Goal: Task Accomplishment & Management: Complete application form

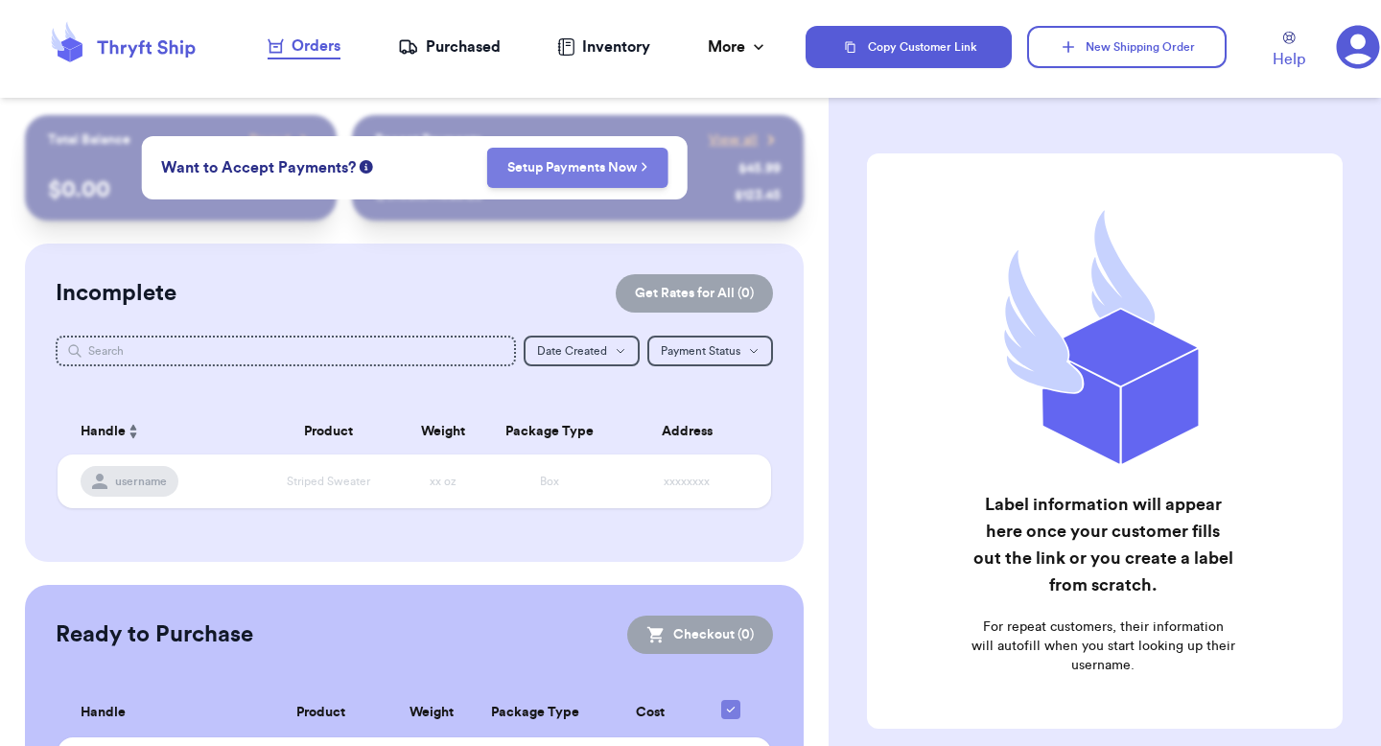
click at [608, 171] on link "Setup Payments Now" at bounding box center [577, 167] width 141 height 19
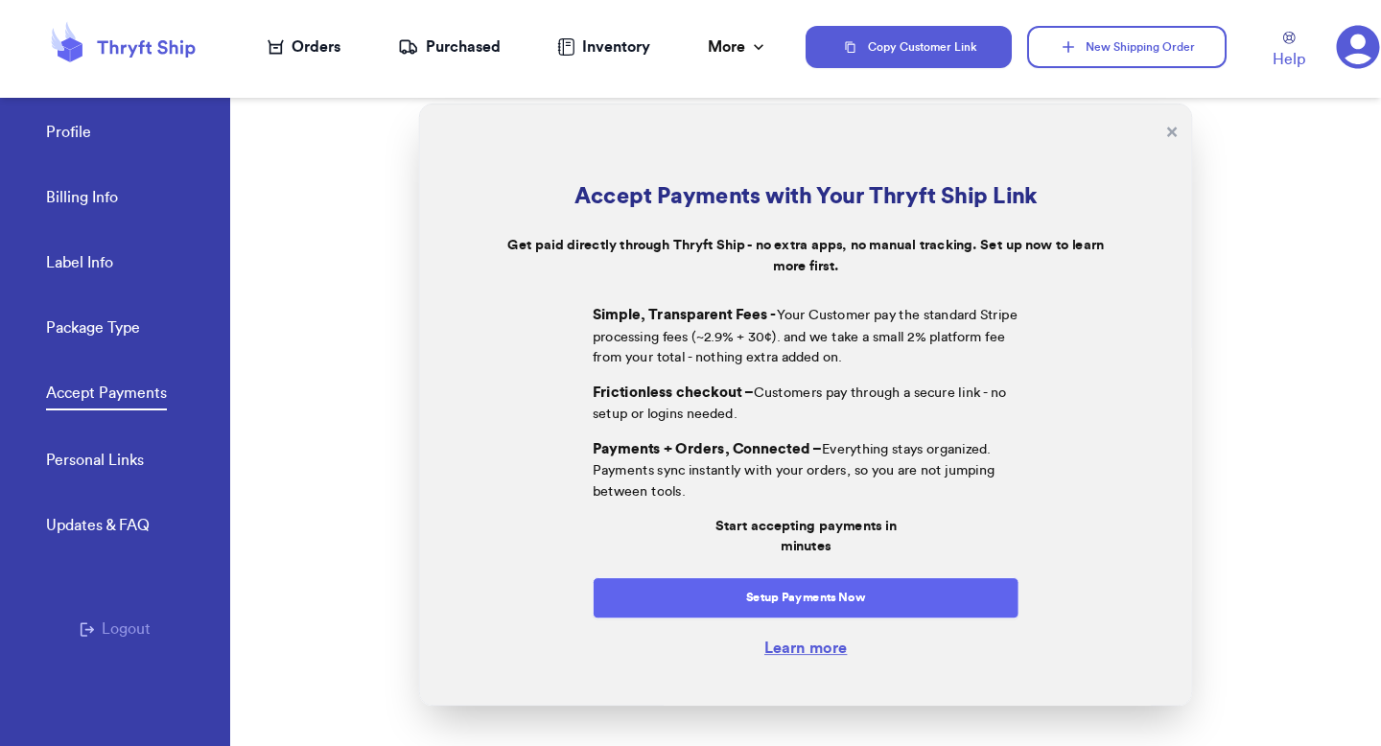
click at [666, 585] on button "Setup Payments Now" at bounding box center [806, 597] width 427 height 41
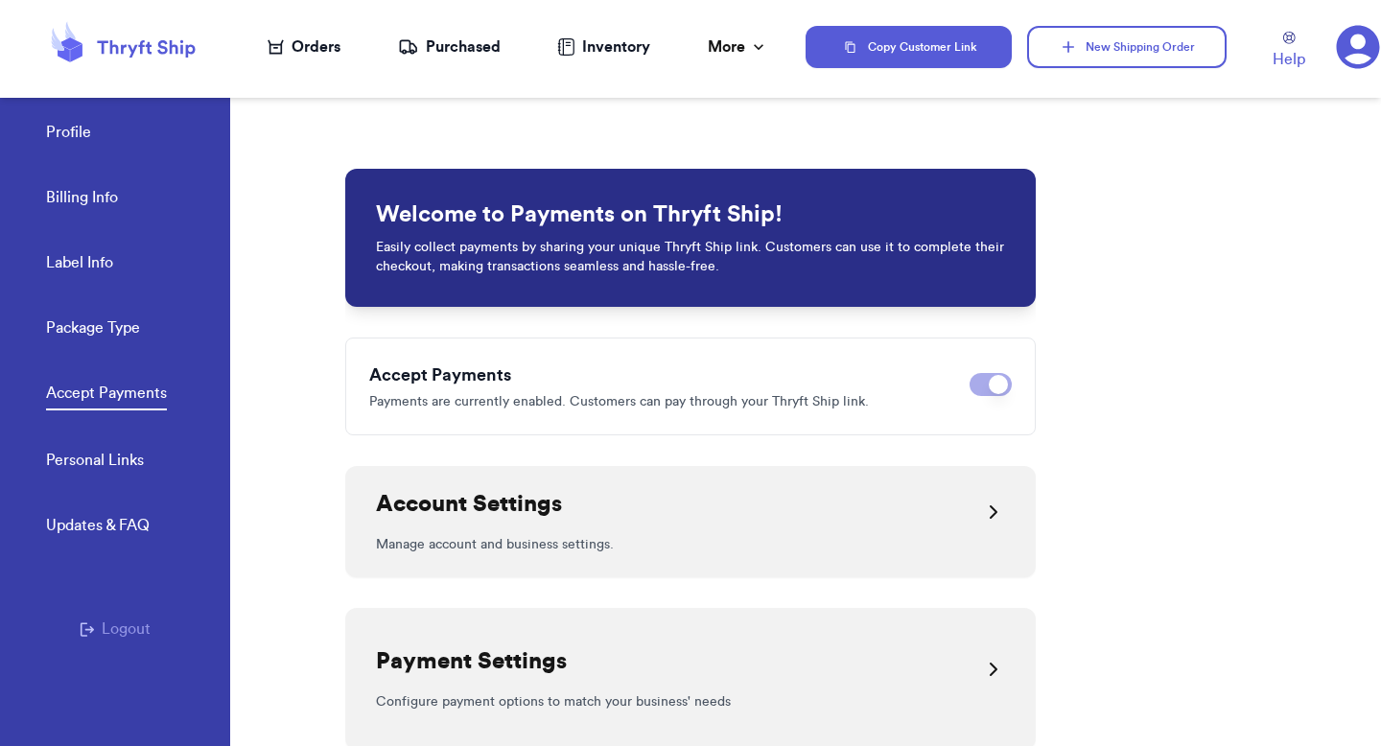
click at [647, 519] on div "Account Settings" at bounding box center [690, 512] width 629 height 46
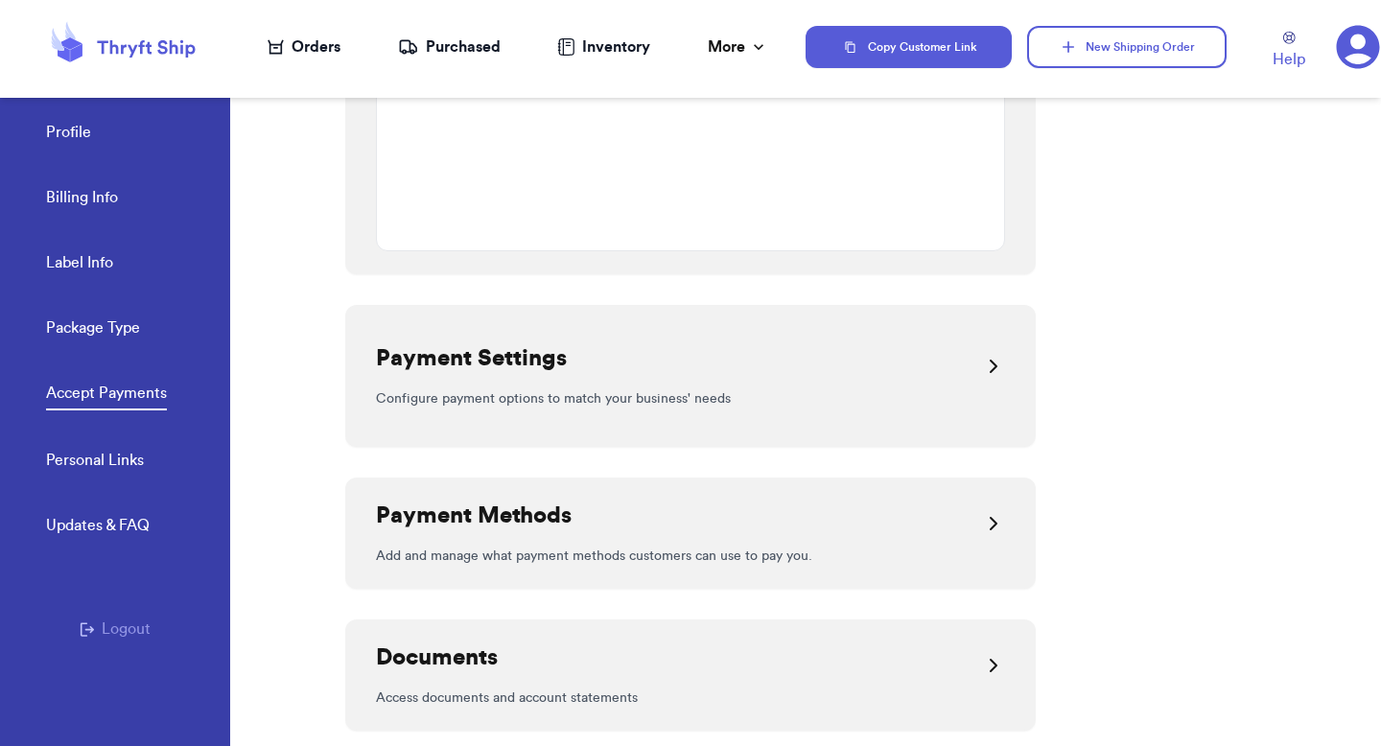
scroll to position [1608, 0]
click at [323, 54] on div "Orders" at bounding box center [304, 46] width 73 height 23
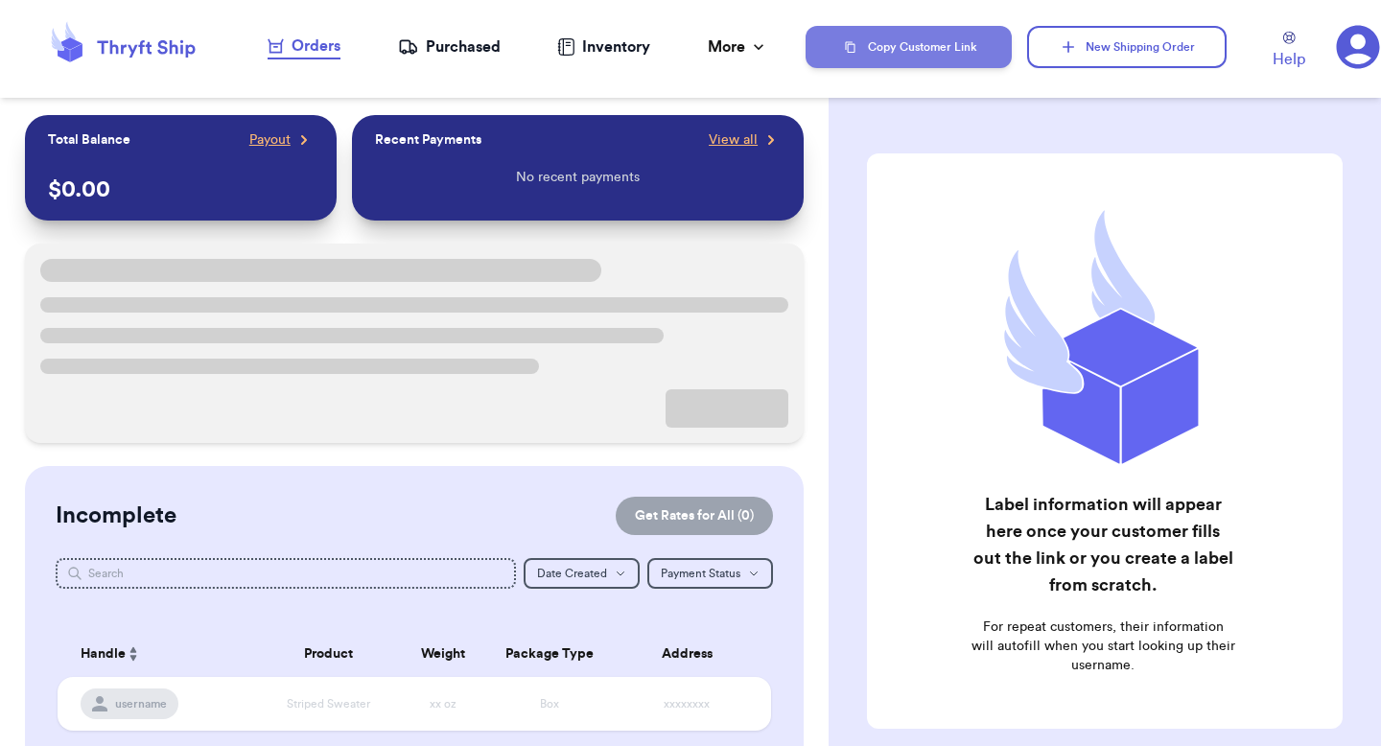
click at [889, 46] on button "Copy Customer Link" at bounding box center [909, 47] width 206 height 42
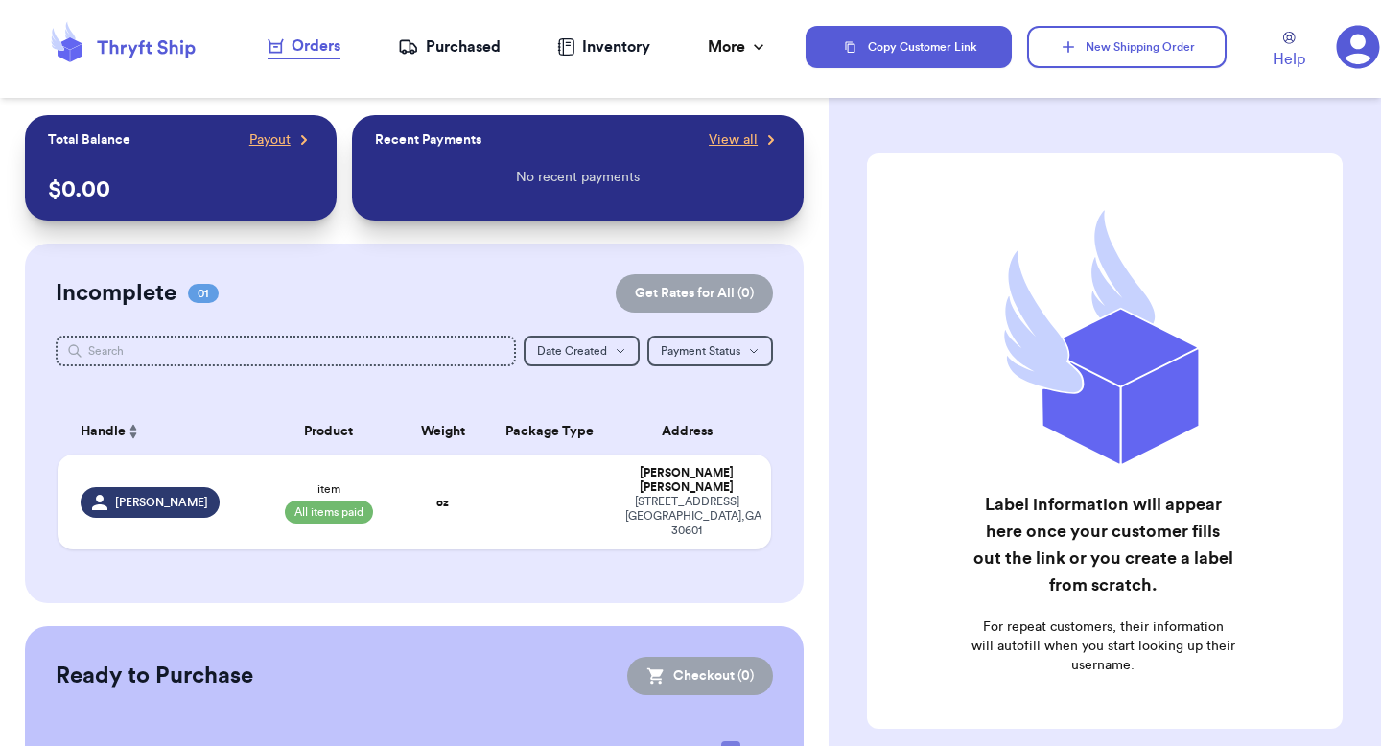
click at [1359, 35] on icon at bounding box center [1358, 47] width 44 height 44
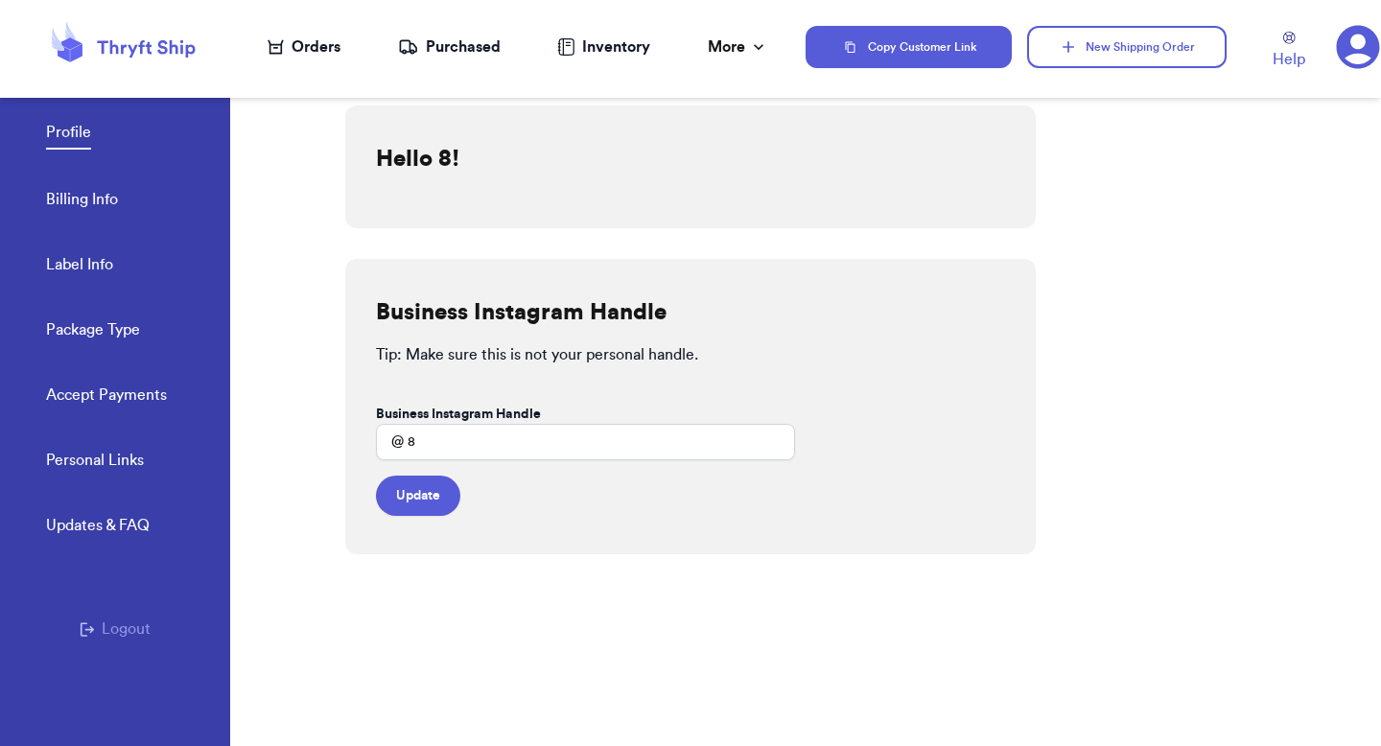
click at [101, 393] on link "Accept Payments" at bounding box center [106, 397] width 121 height 27
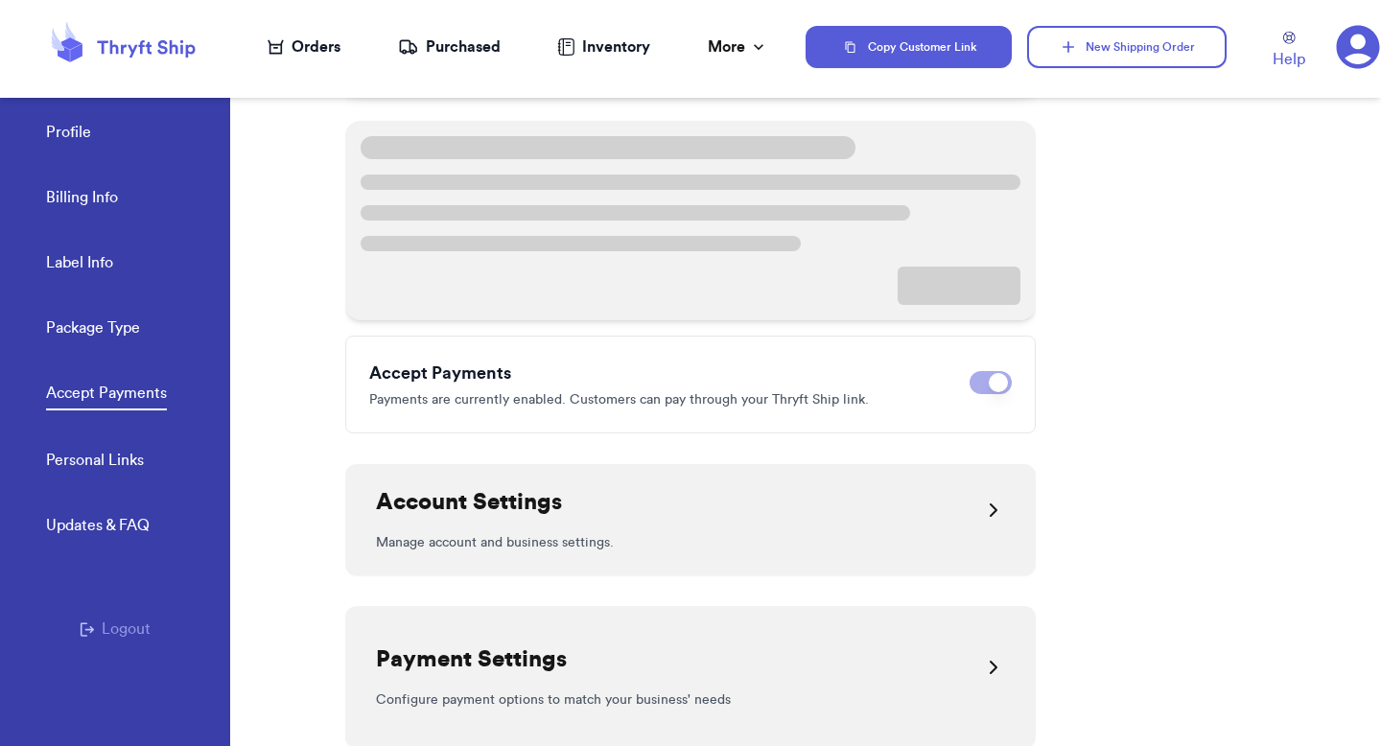
scroll to position [577, 0]
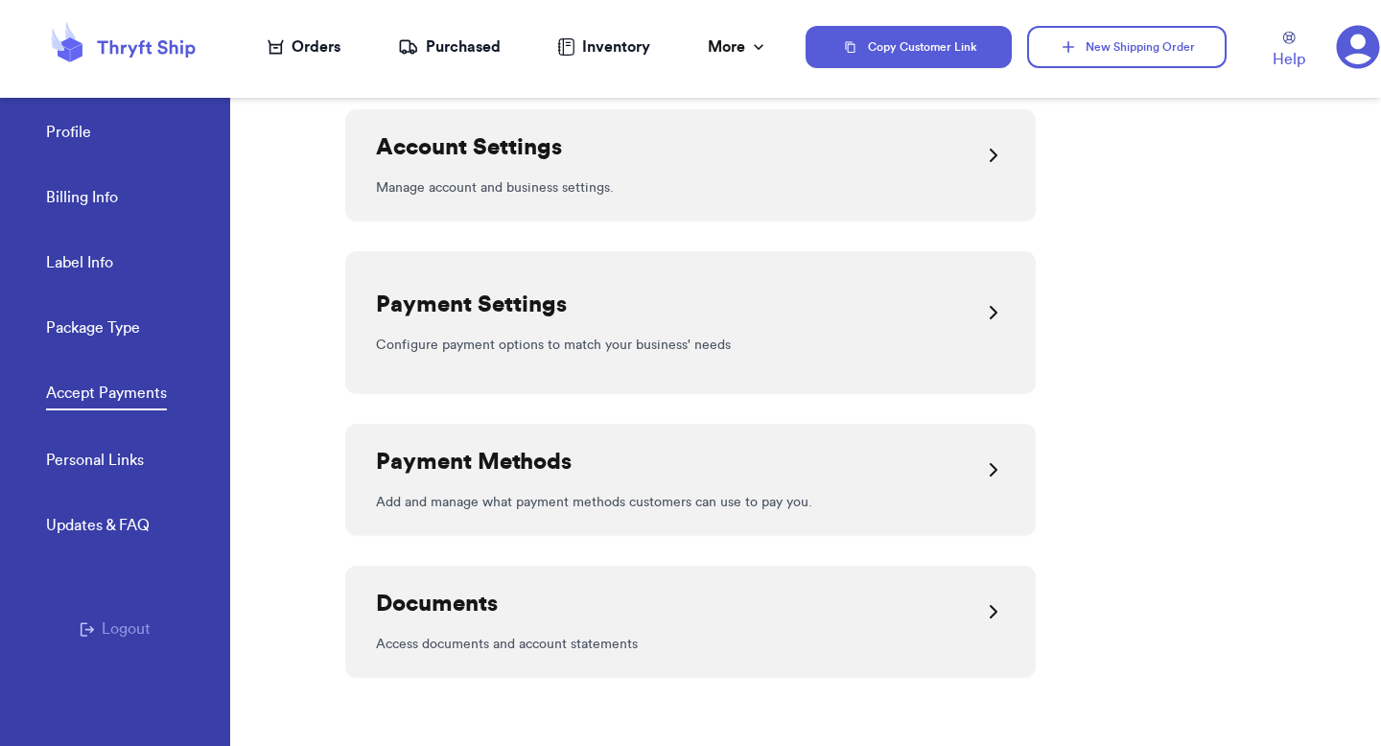
click at [679, 278] on div "Payment Settings Configure payment options to match your business' needs" at bounding box center [690, 322] width 690 height 142
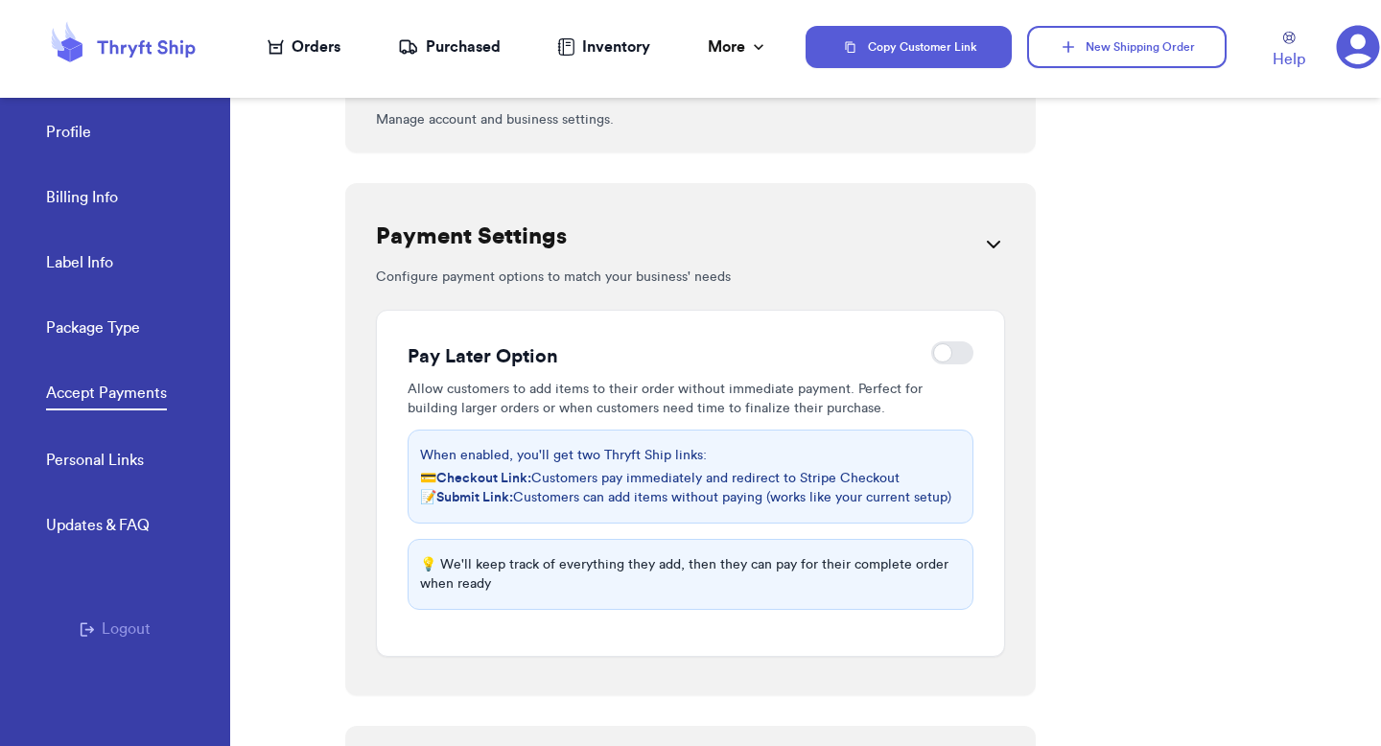
scroll to position [431, 0]
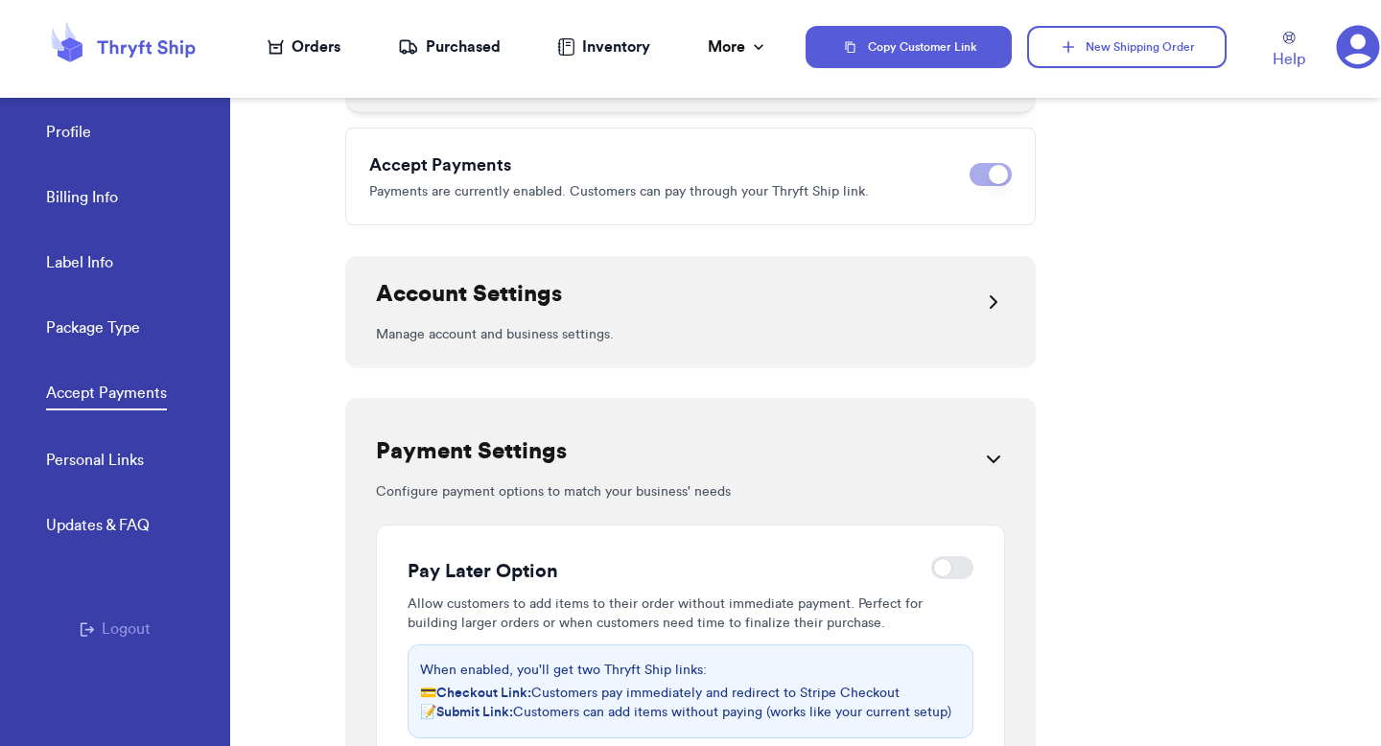
click at [950, 556] on div at bounding box center [952, 567] width 42 height 23
click at [931, 568] on input "checkbox" at bounding box center [930, 568] width 1 height 1
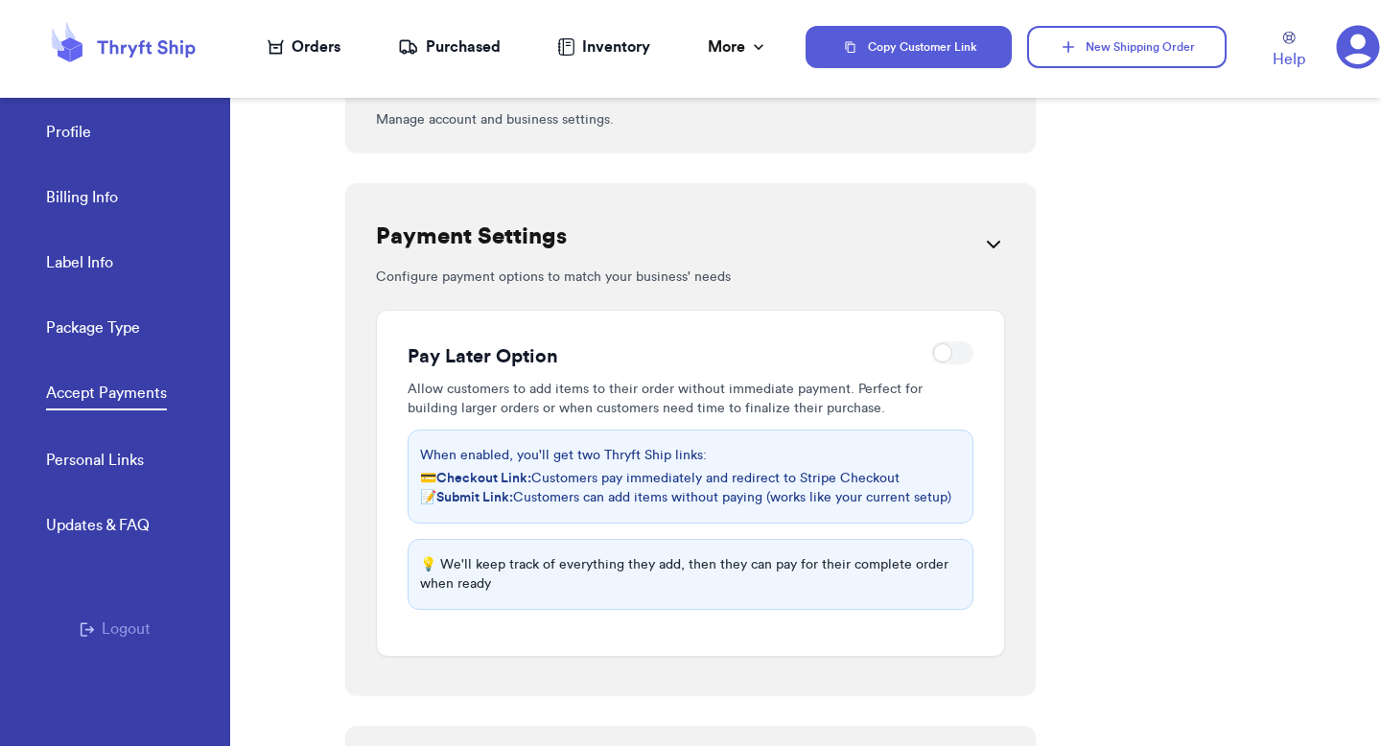
checkbox input "true"
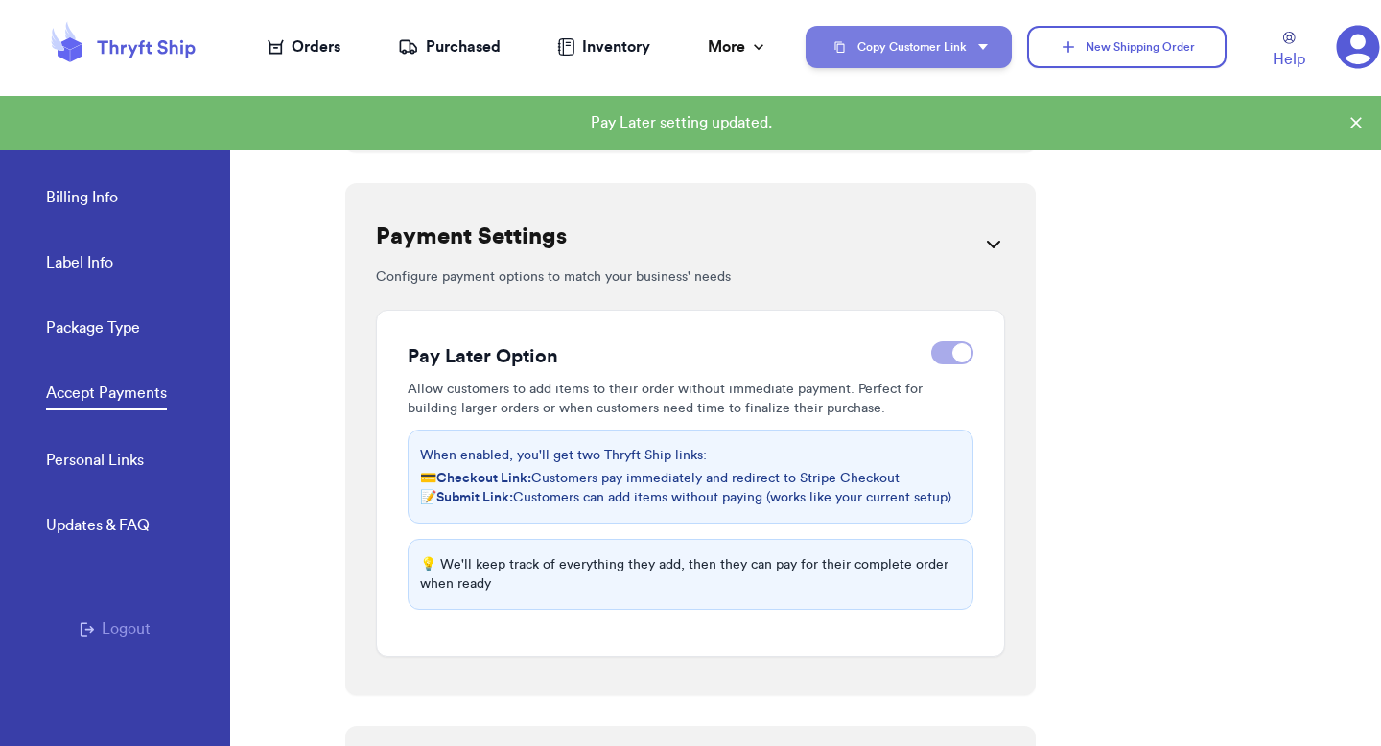
click at [916, 50] on button "Copy Customer Link" at bounding box center [909, 47] width 206 height 42
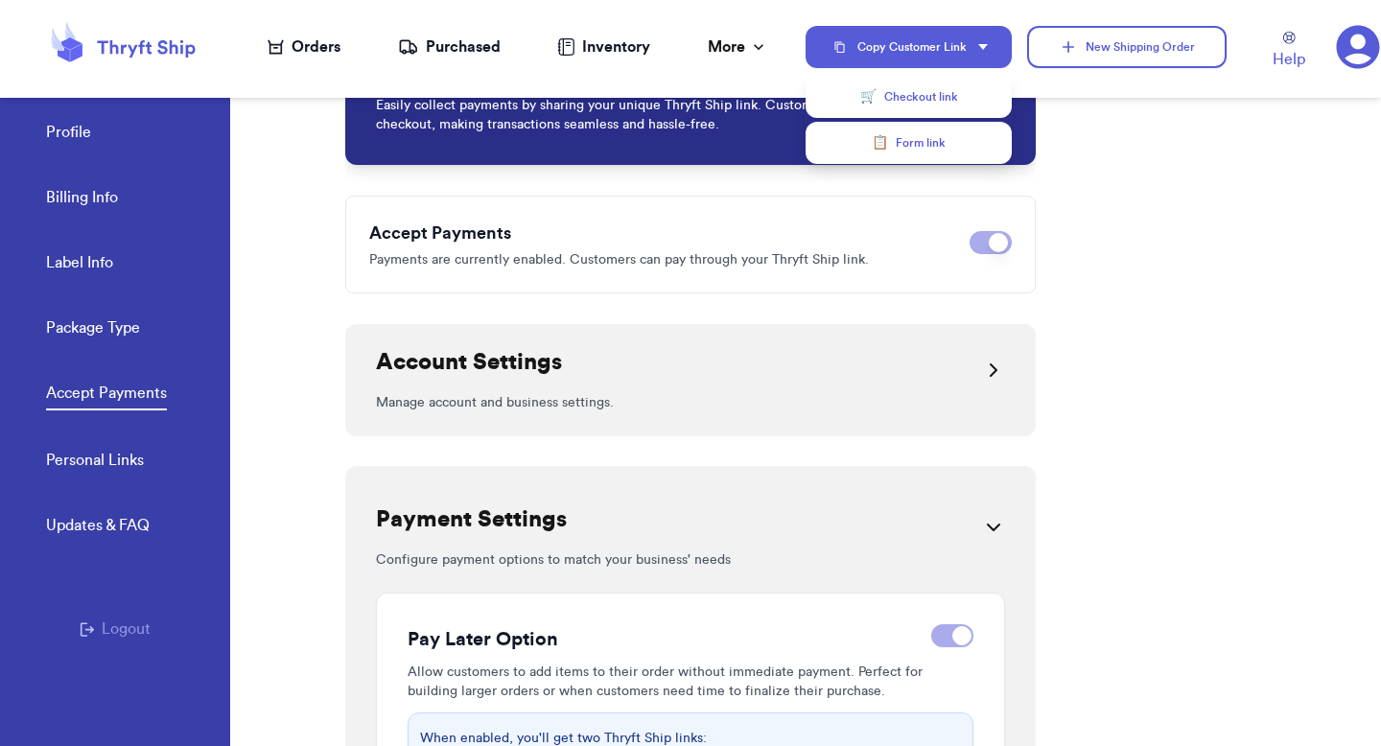
scroll to position [140, 0]
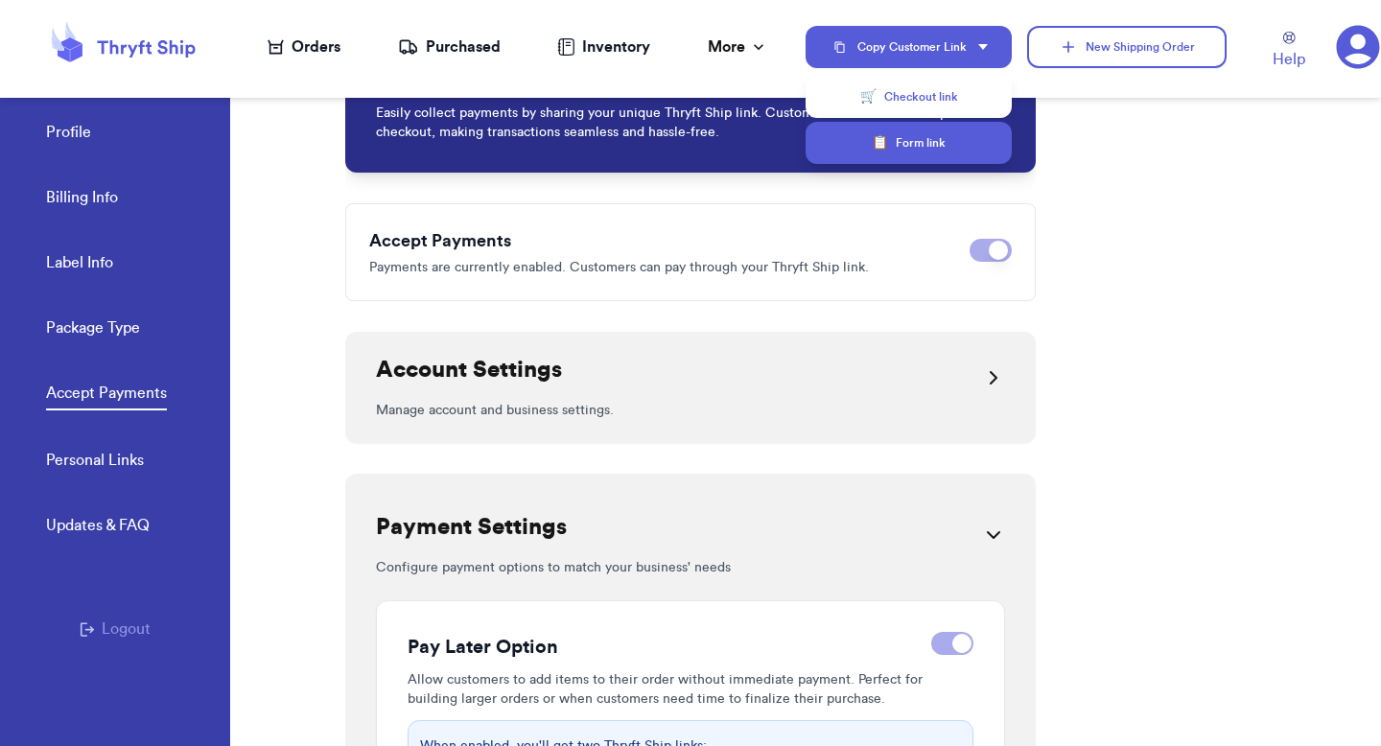
click at [912, 147] on button "📋 Form link" at bounding box center [909, 143] width 206 height 42
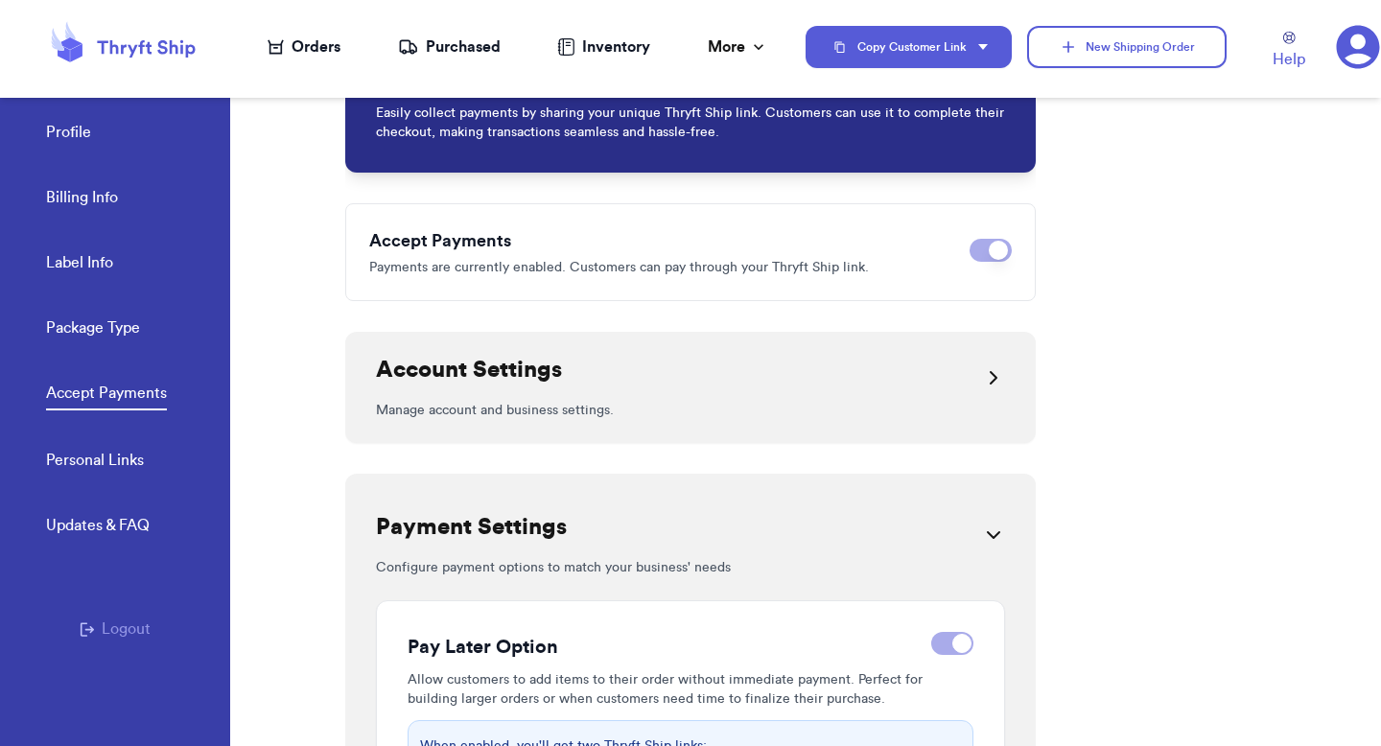
click at [323, 59] on nav "Orders Purchased Inventory More Stats Completed Orders Payments Payouts" at bounding box center [517, 46] width 575 height 63
click at [323, 45] on div "Orders" at bounding box center [304, 46] width 73 height 23
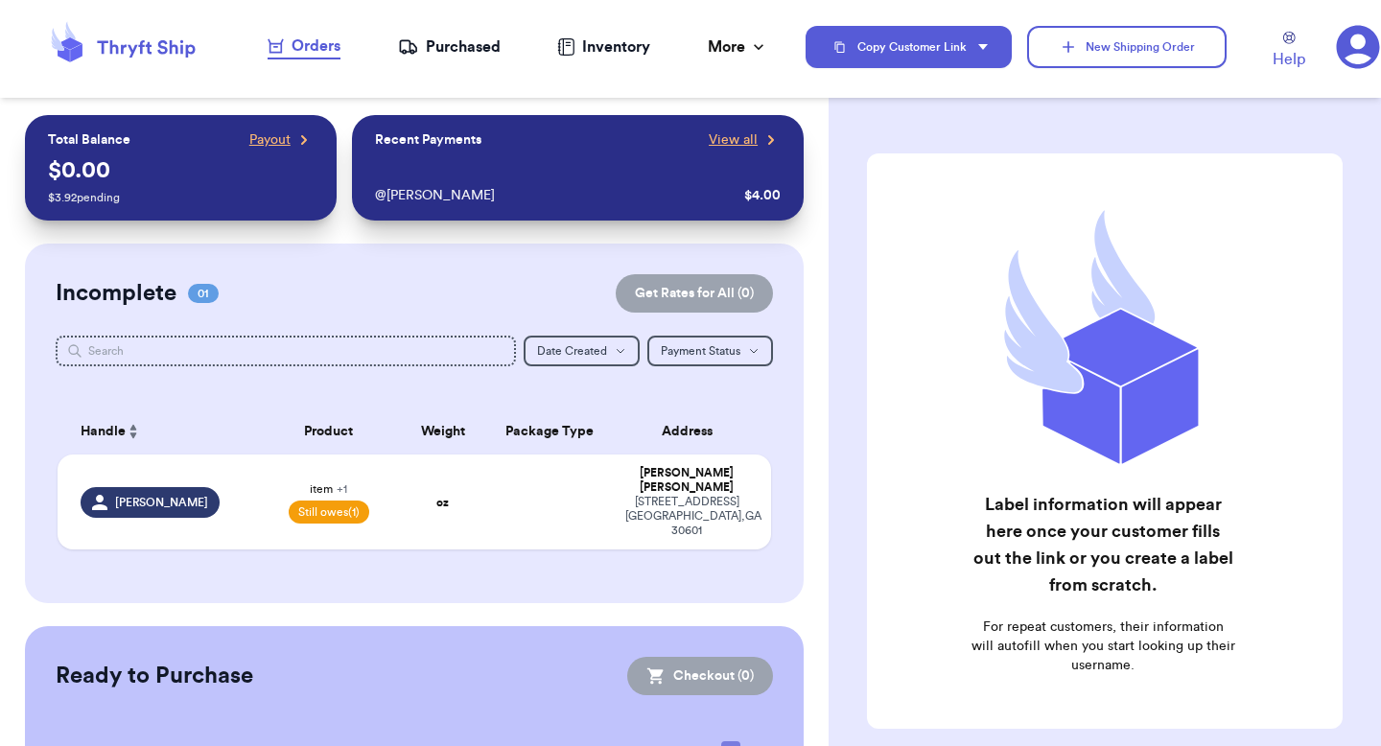
scroll to position [132, 0]
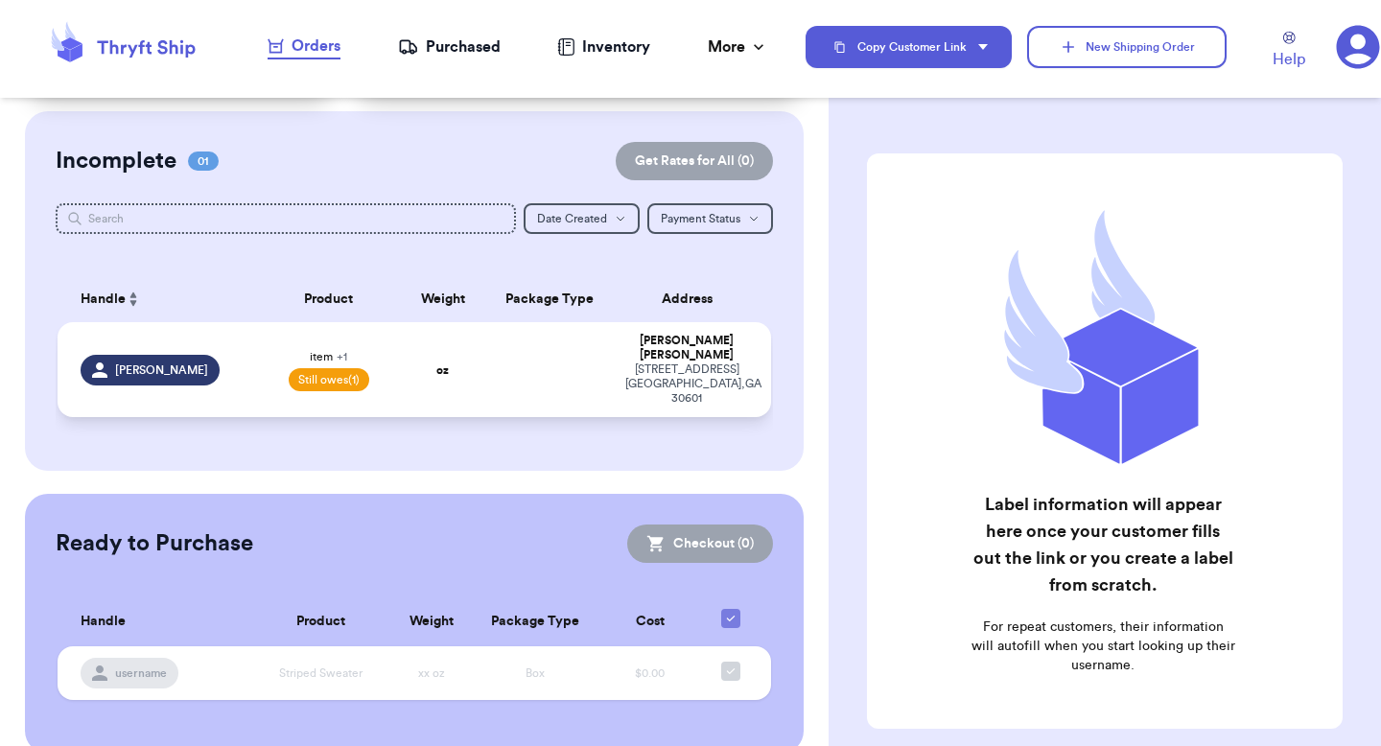
click at [412, 355] on td "oz" at bounding box center [442, 369] width 85 height 95
select select "paid"
select select "unpaid"
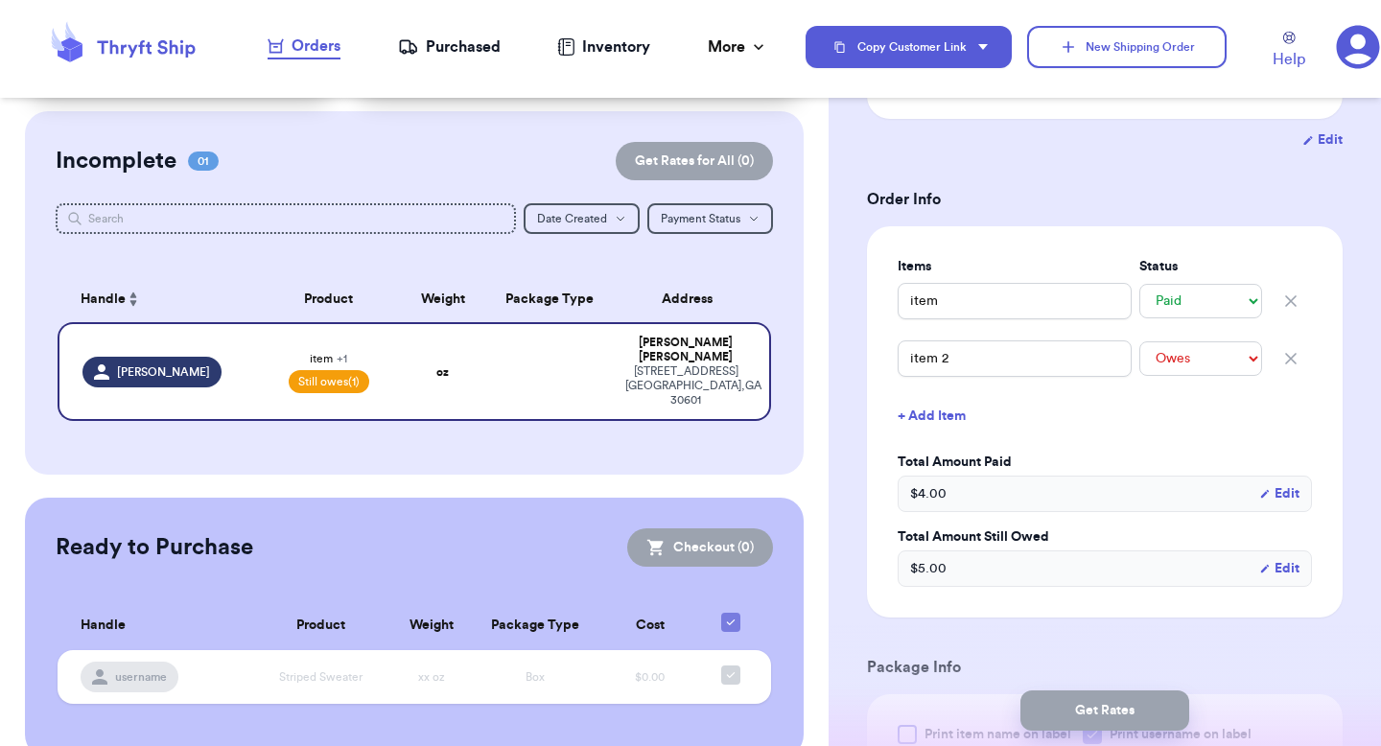
scroll to position [348, 0]
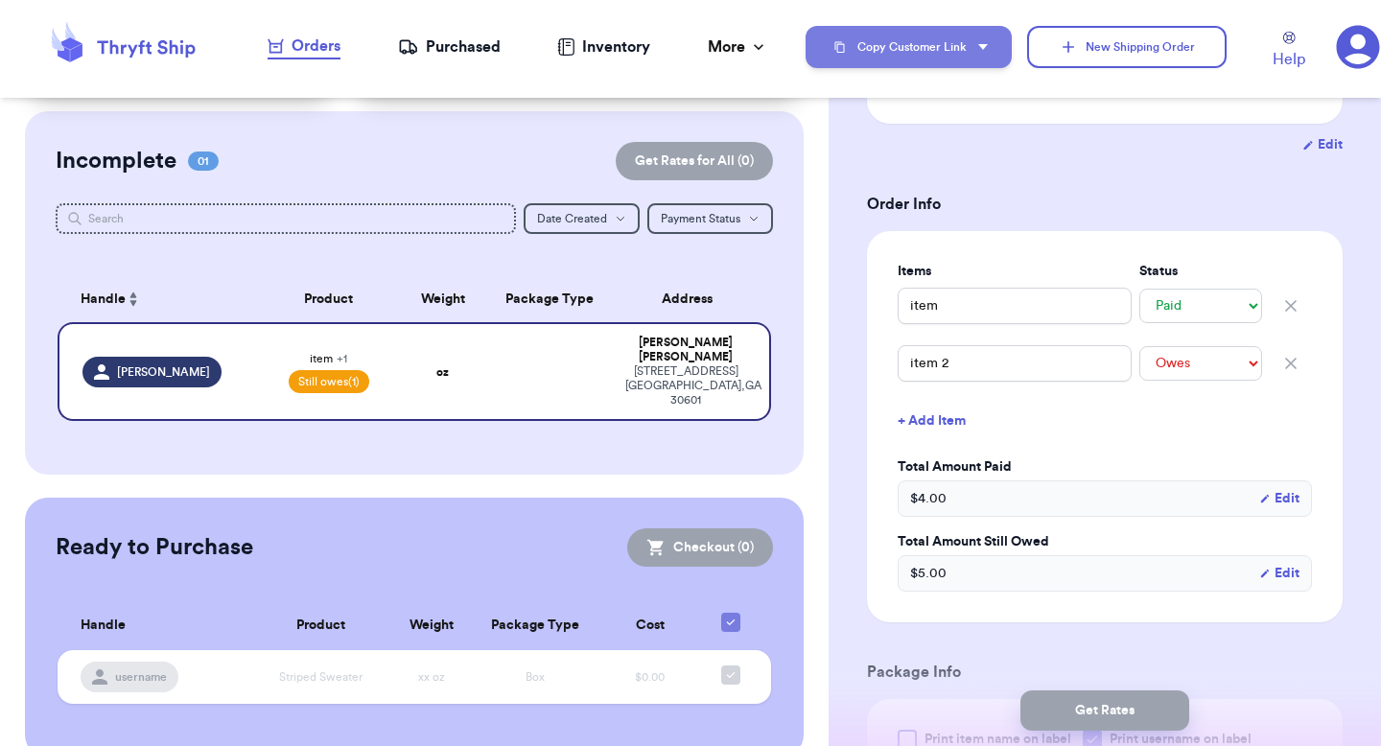
click at [996, 58] on button "Copy Customer Link" at bounding box center [909, 47] width 206 height 42
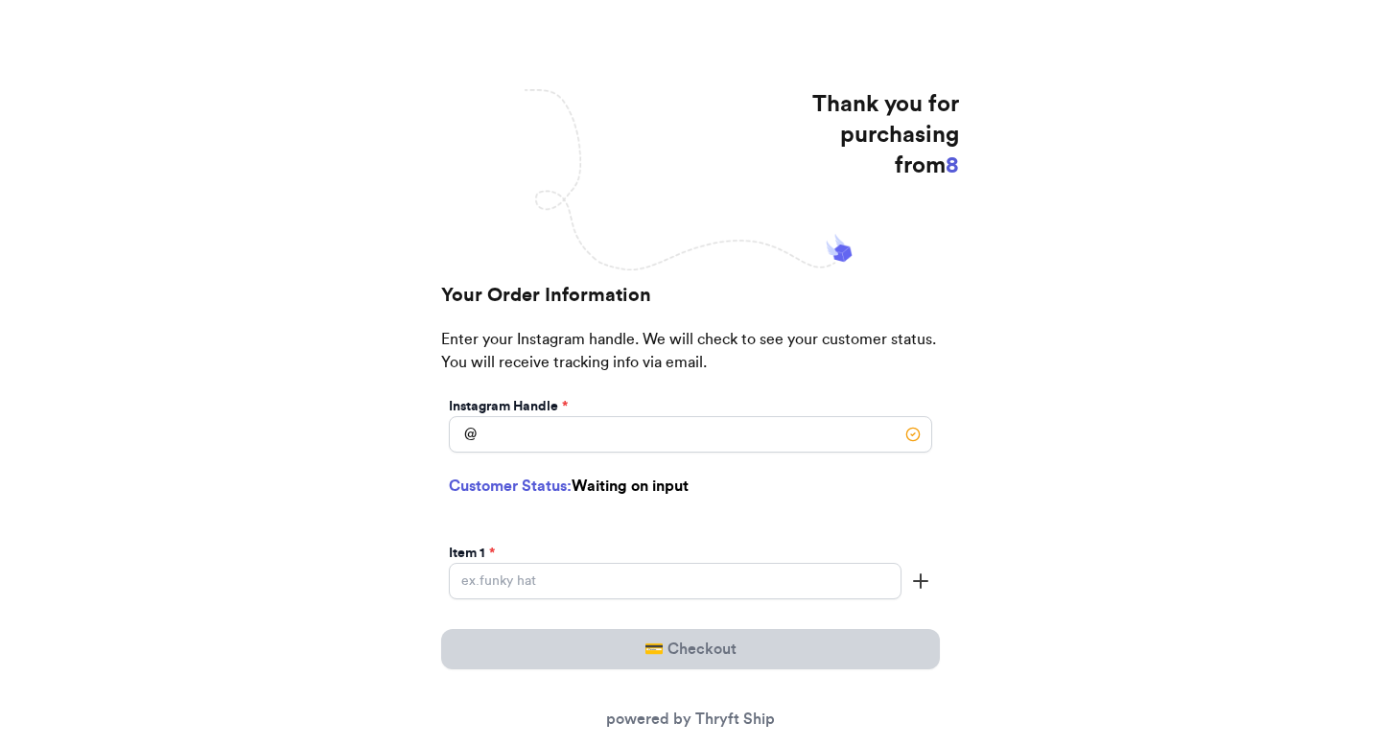
scroll to position [204, 0]
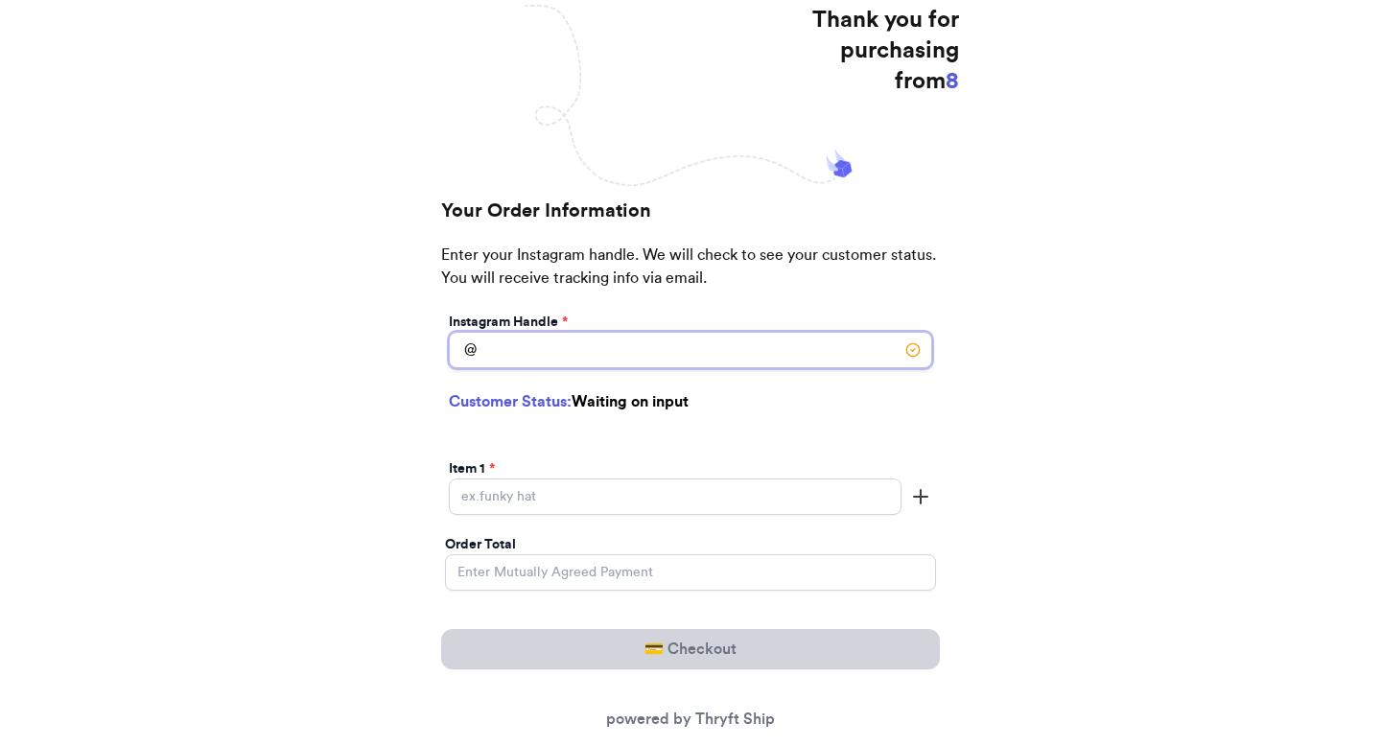
click at [613, 366] on input "[DATE] Subtotal" at bounding box center [690, 350] width 483 height 36
type input "[PERSON_NAME]"
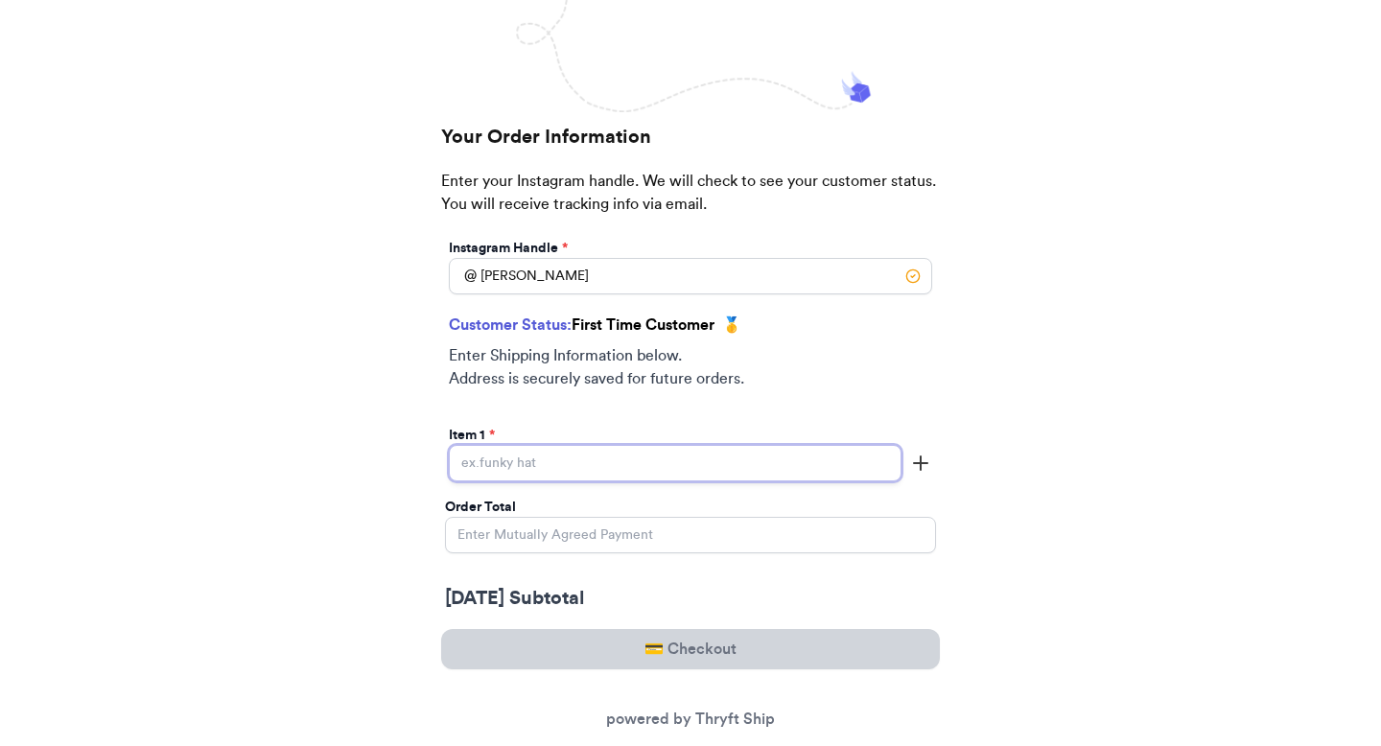
scroll to position [302, 0]
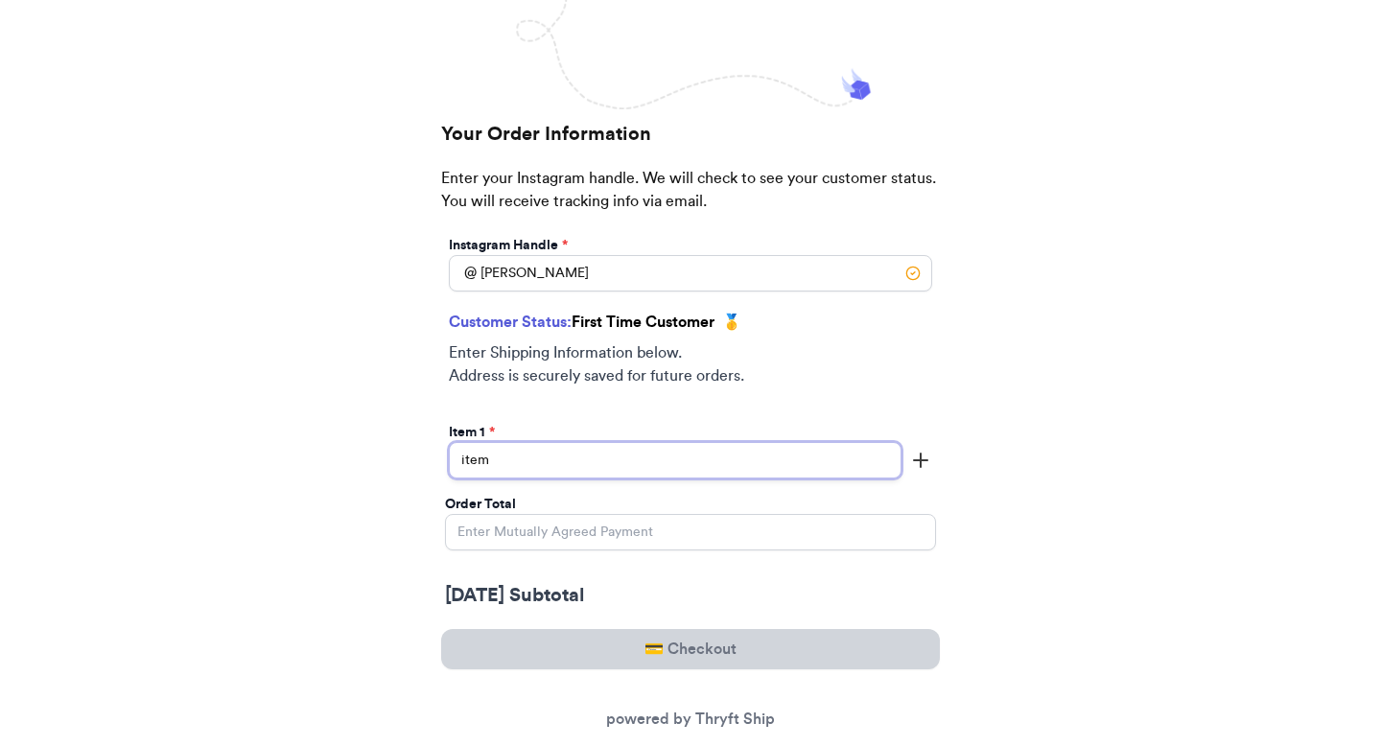
type input "item"
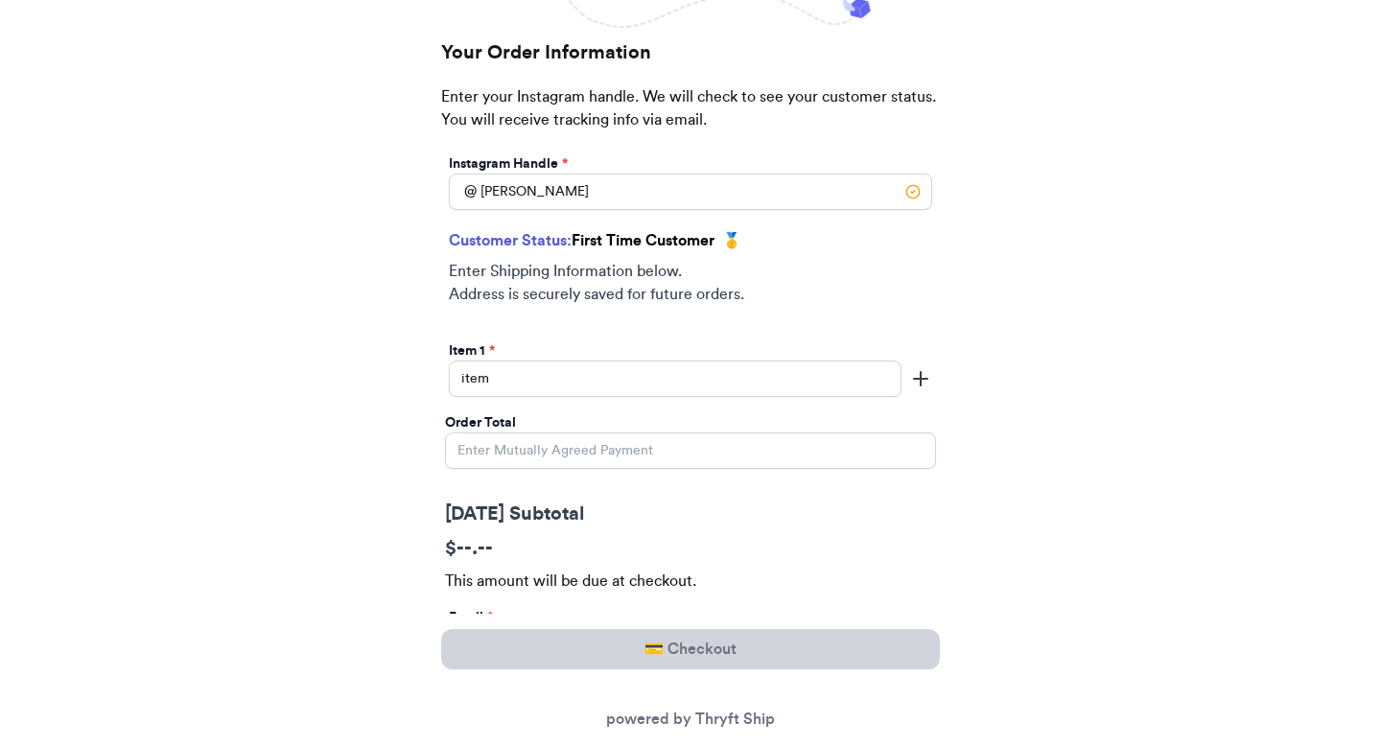
scroll to position [439, 0]
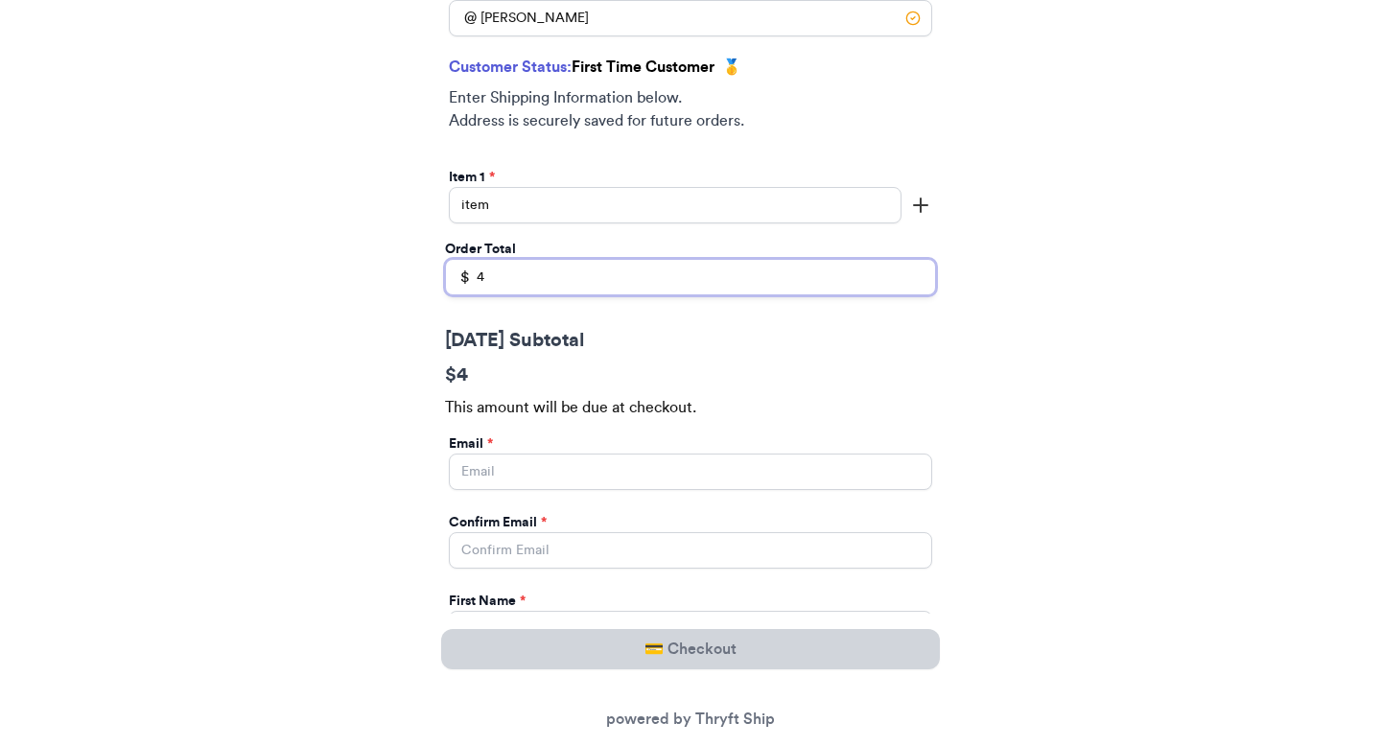
type input "4"
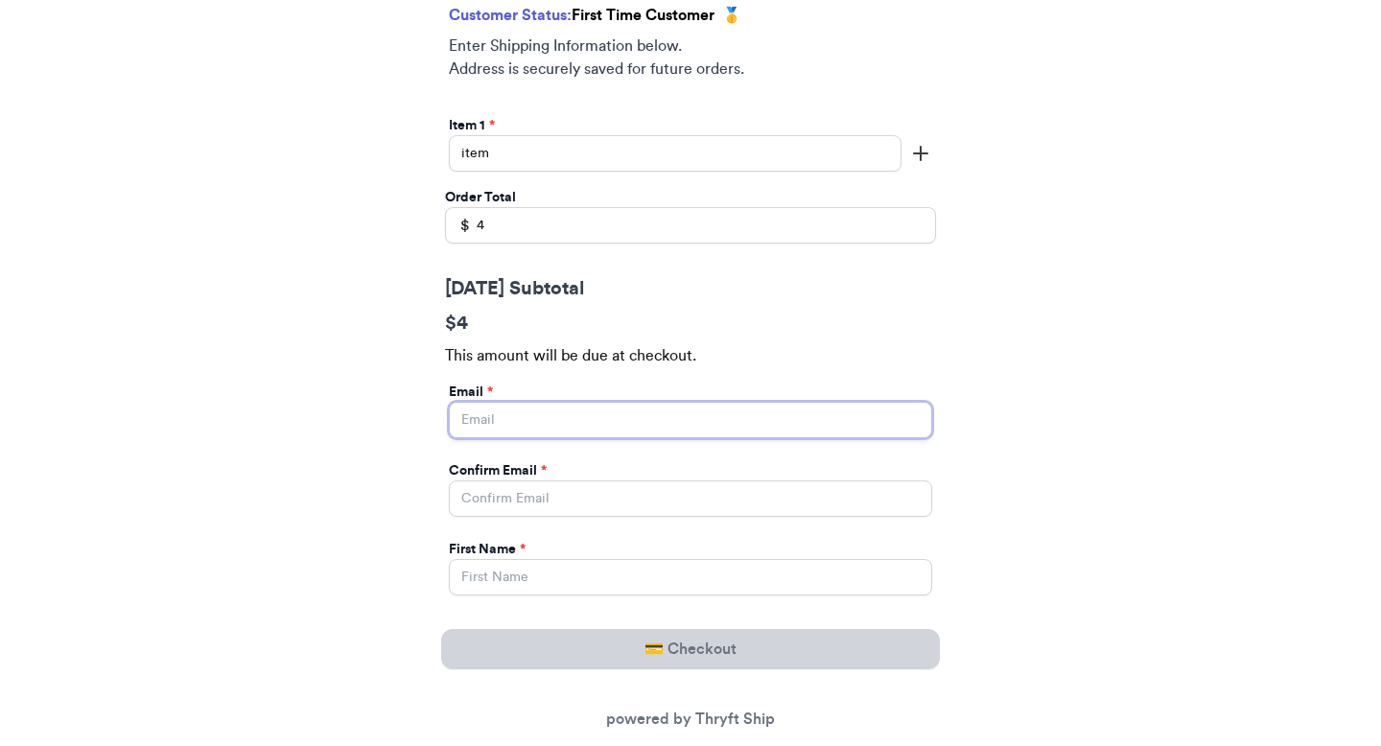
scroll to position [612, 0]
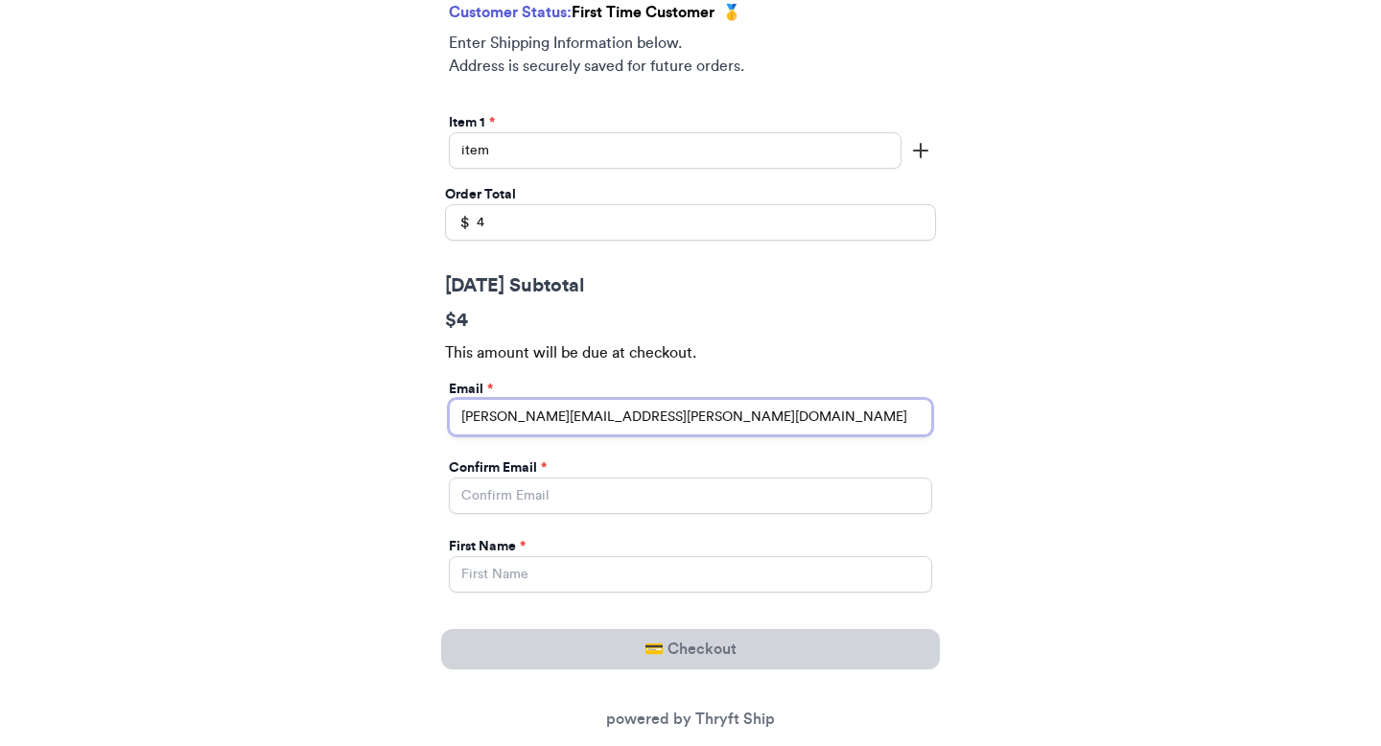
type input "valeria.brenner@yahoo.com"
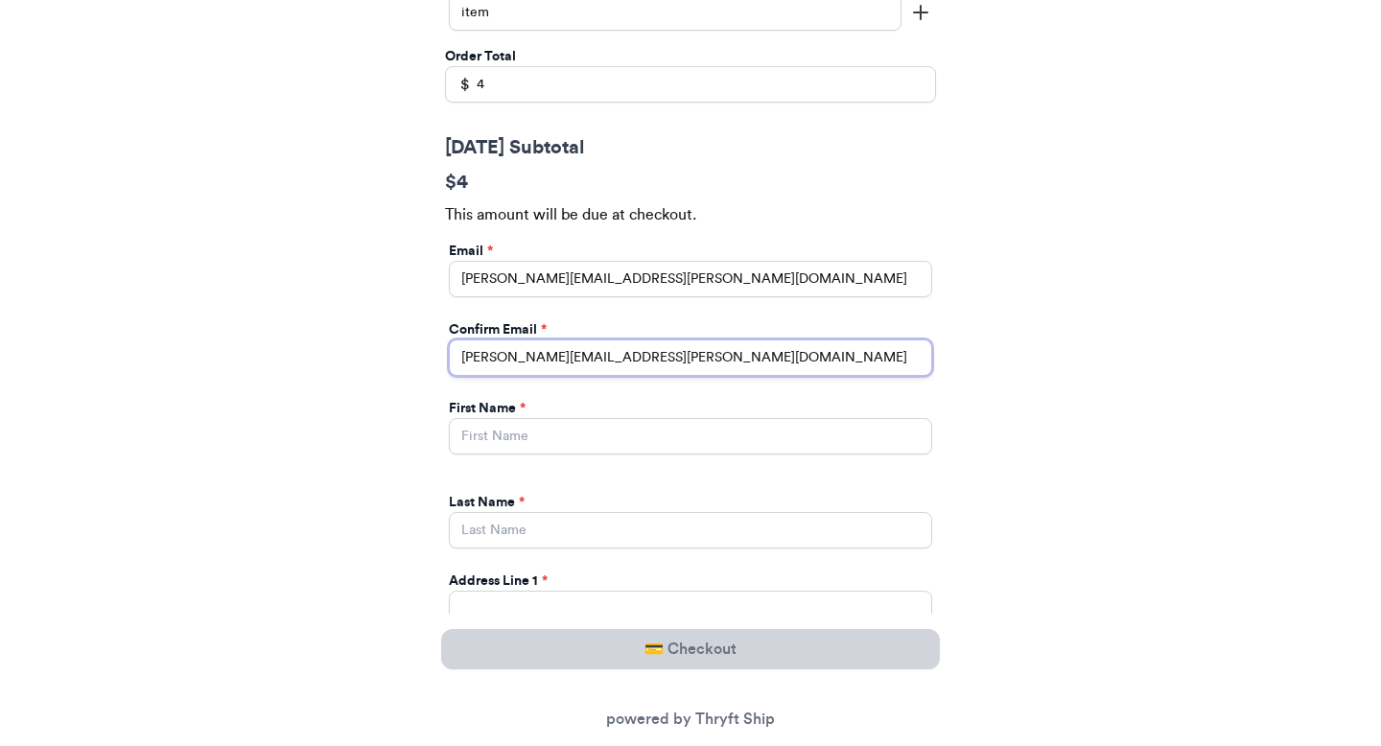
scroll to position [846, 0]
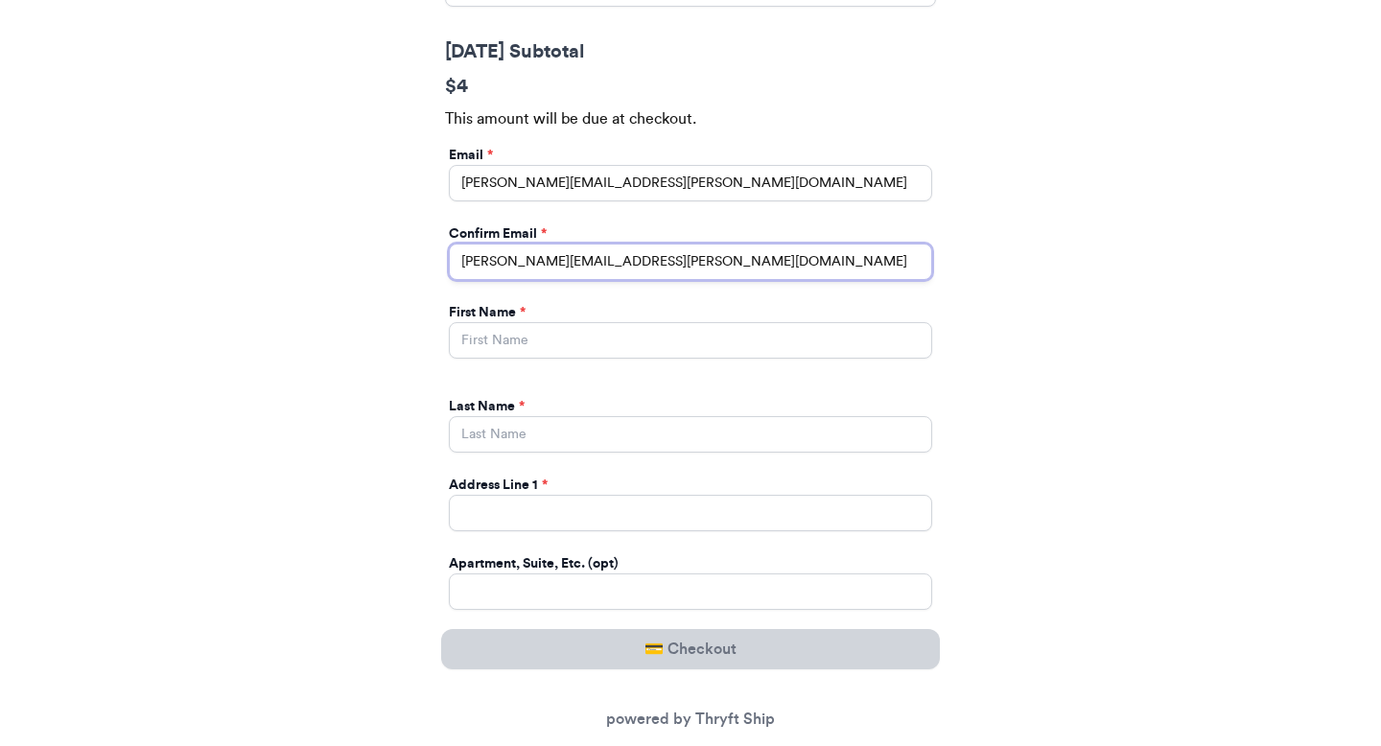
type input "valeria.brenner@yahoo.com"
click at [545, 351] on input "[DATE] Subtotal" at bounding box center [690, 340] width 483 height 36
type input "Valeria"
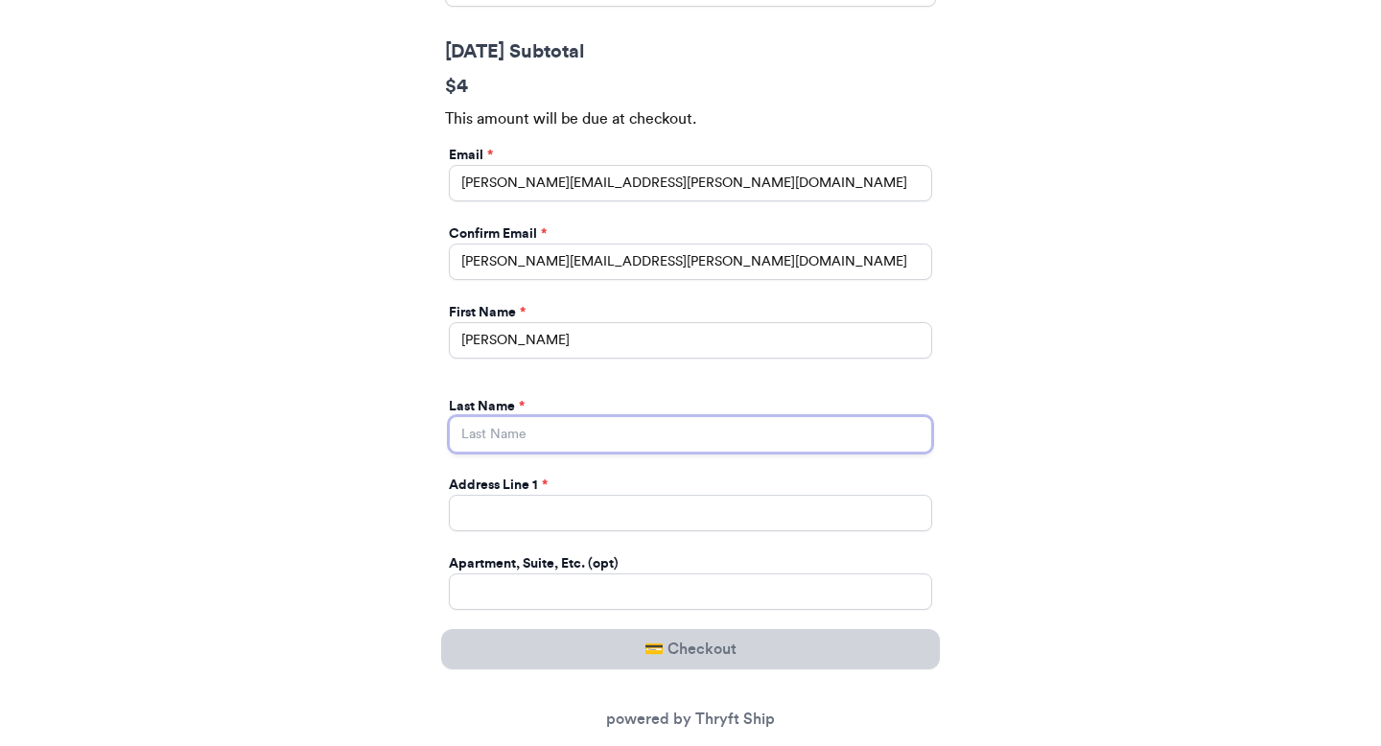
type input "Brenner"
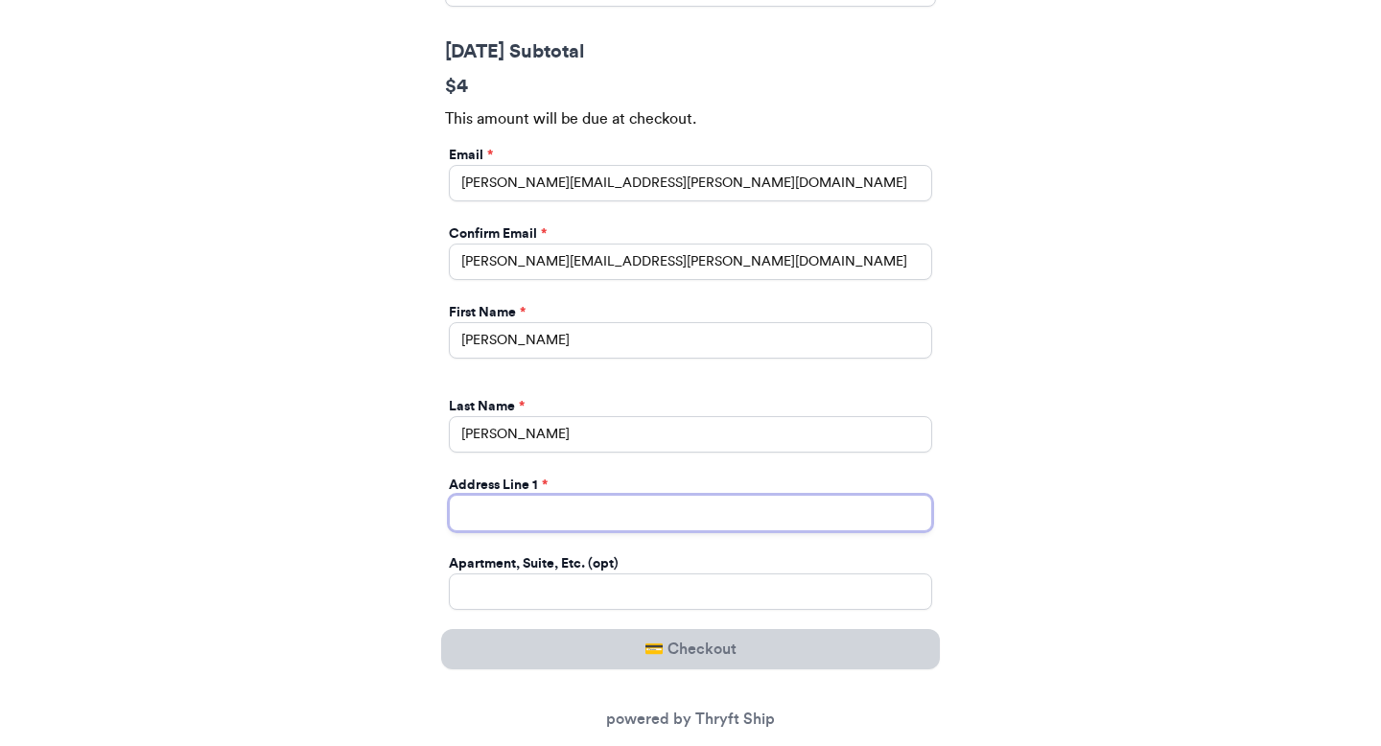
type input "269 hull street"
type input "apt 211"
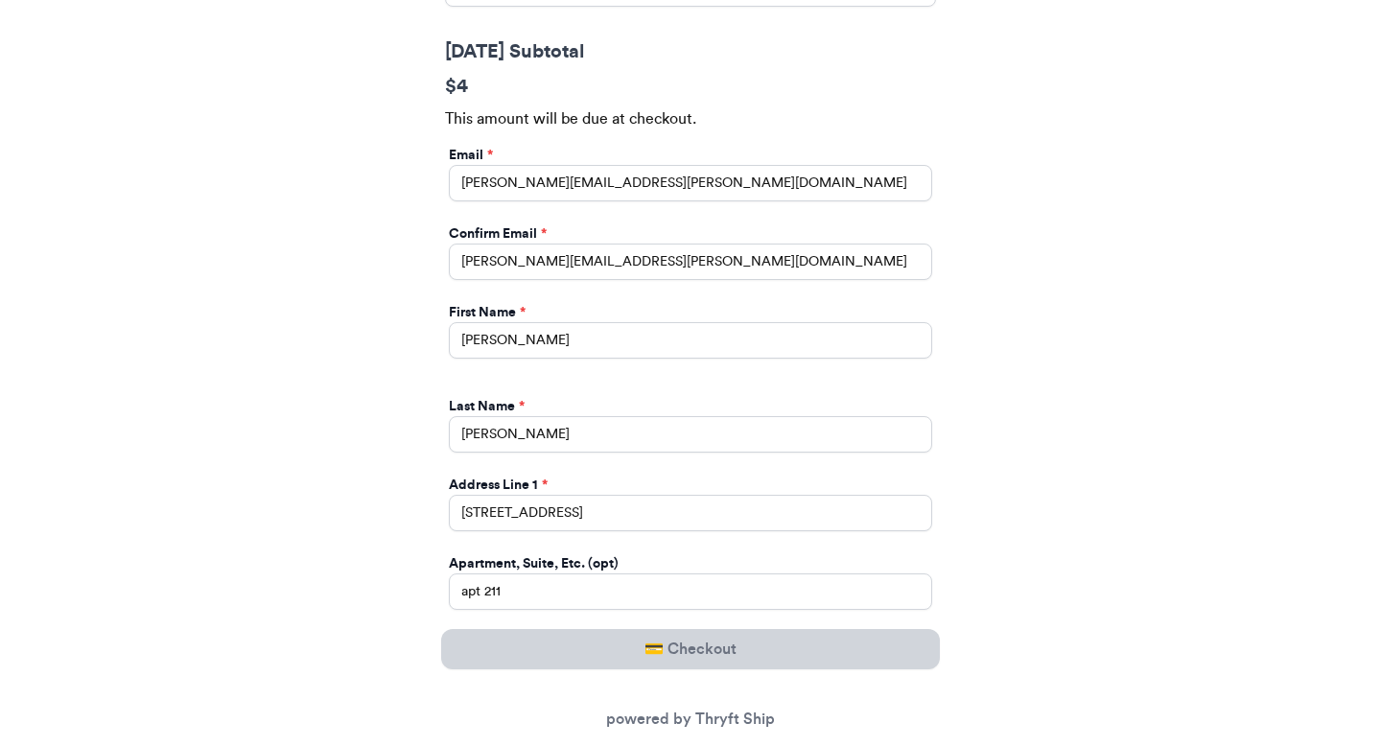
select select "GA"
type input "athens"
type input "30601"
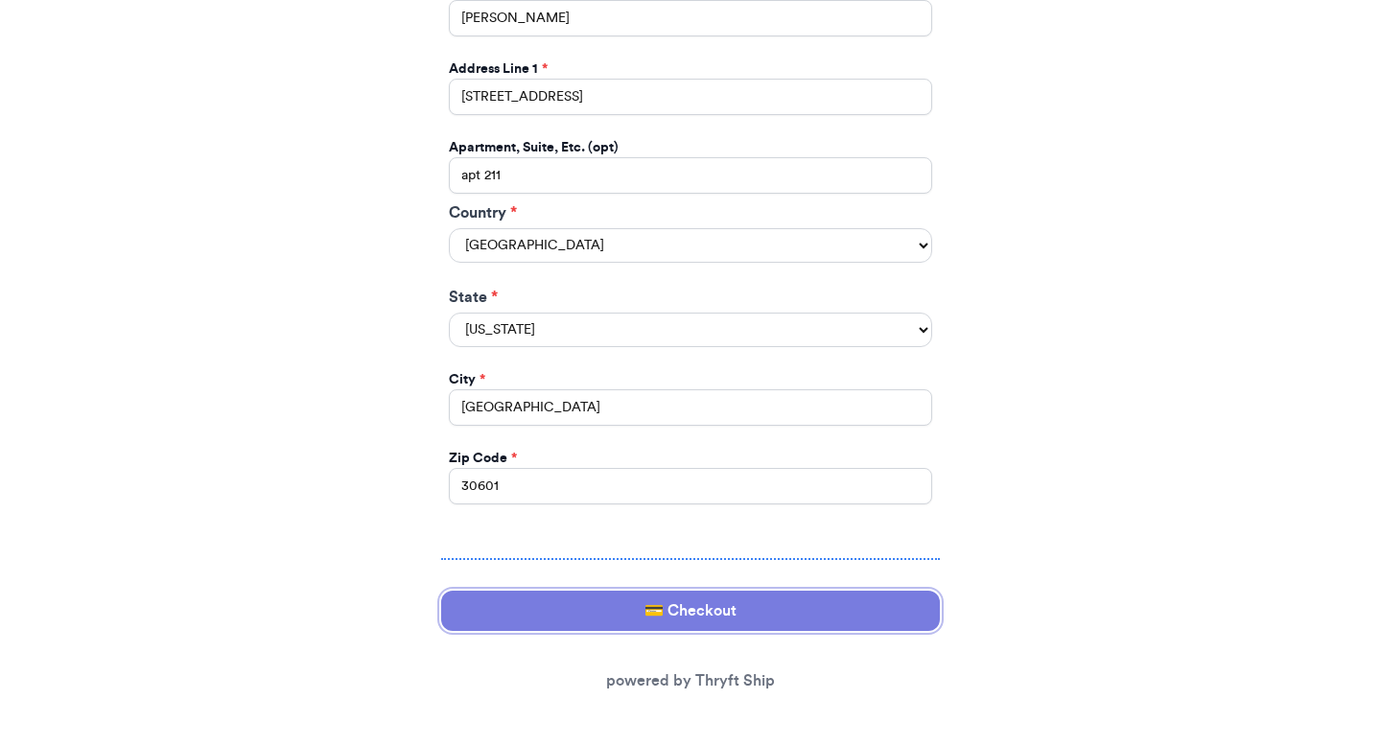
click at [551, 604] on button "💳 Checkout" at bounding box center [690, 611] width 499 height 40
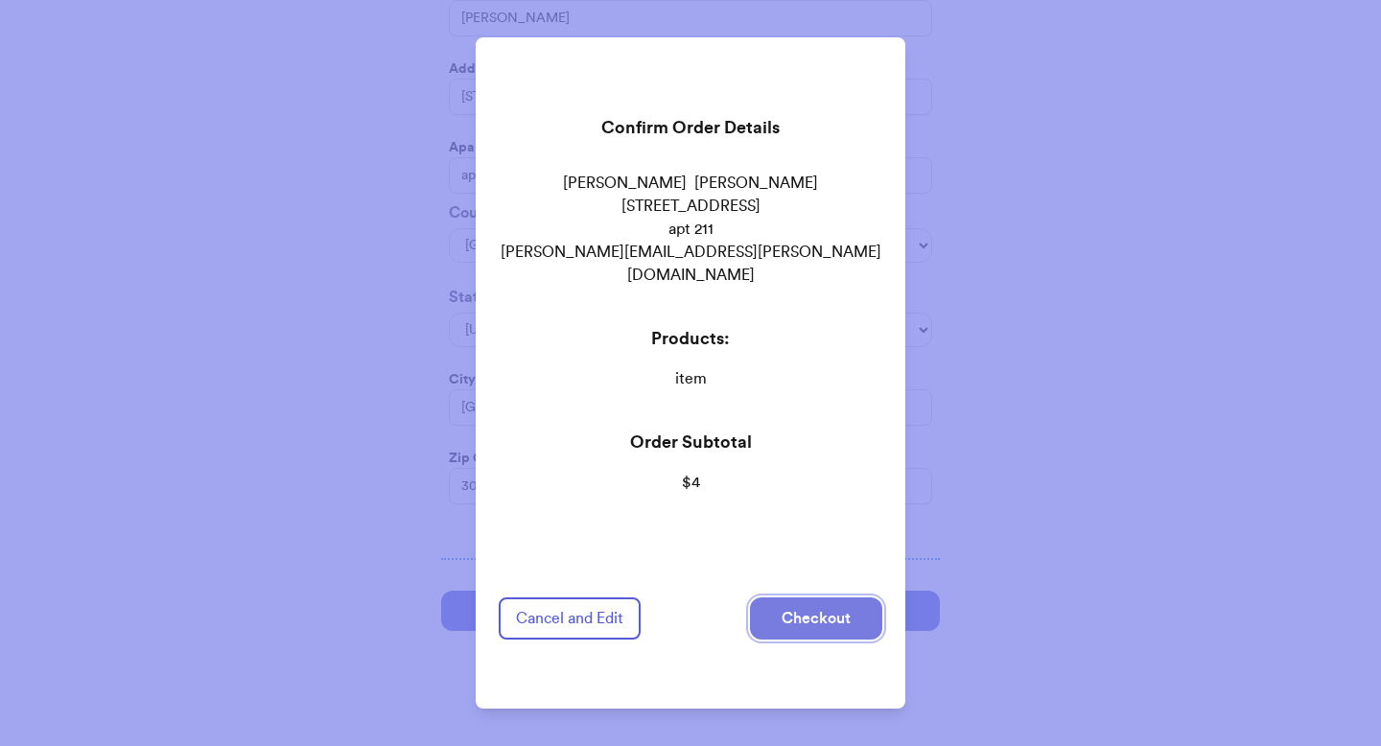
click at [783, 608] on button "Checkout" at bounding box center [816, 618] width 132 height 42
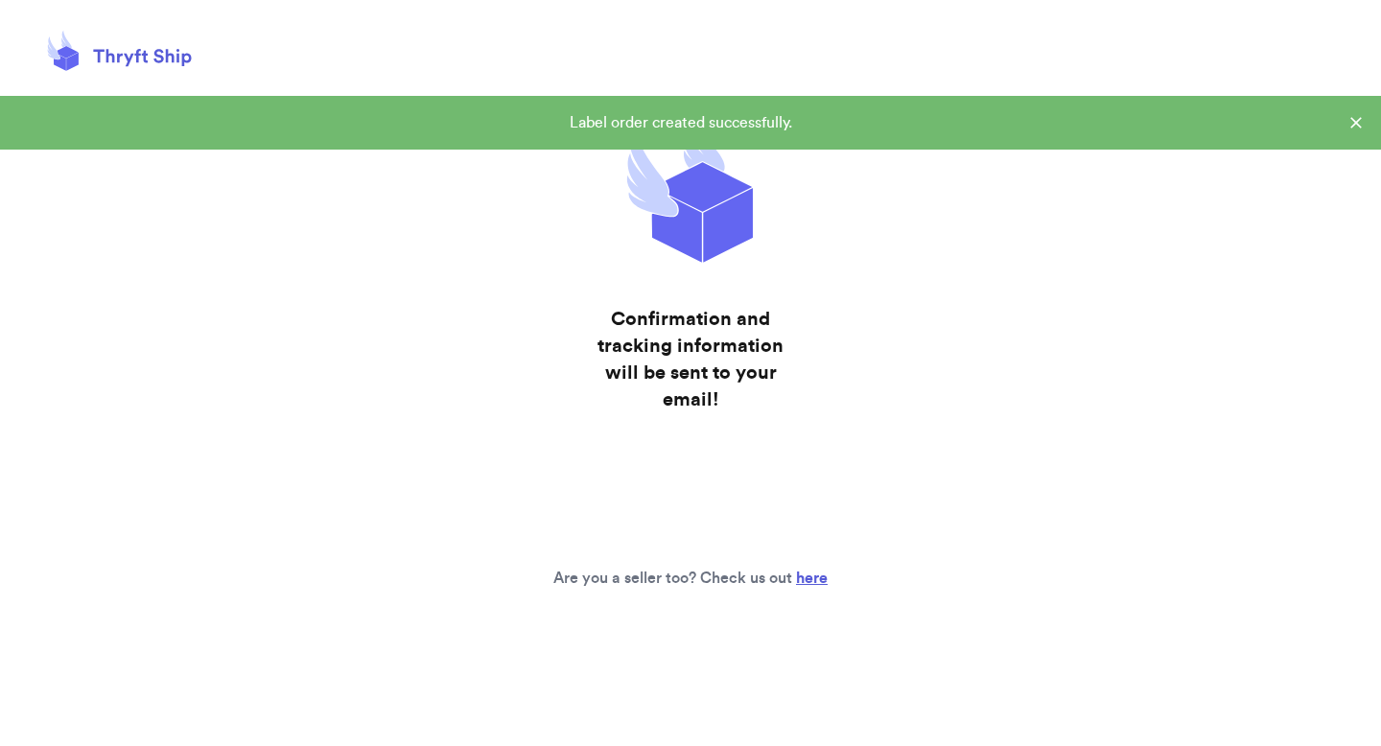
scroll to position [0, 0]
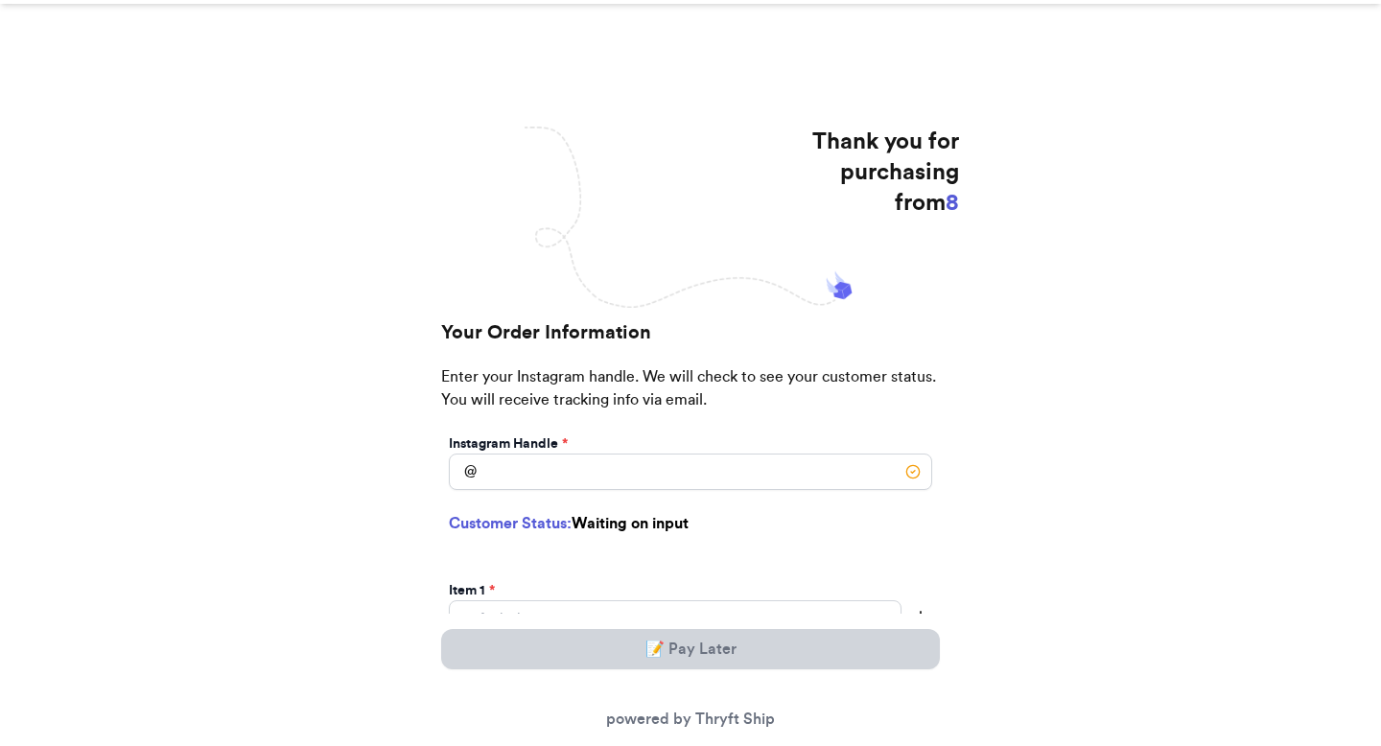
scroll to position [148, 0]
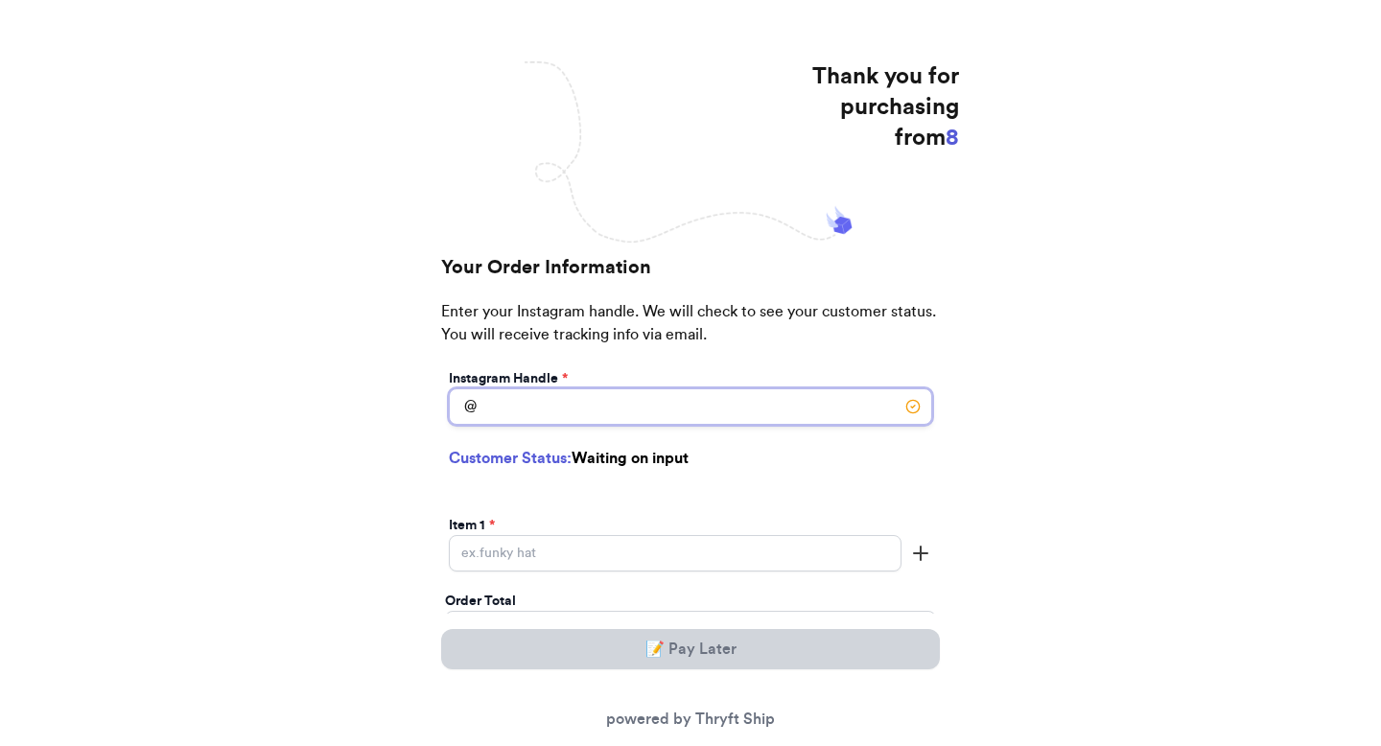
click at [501, 410] on input "[DATE] Subtotal" at bounding box center [690, 406] width 483 height 36
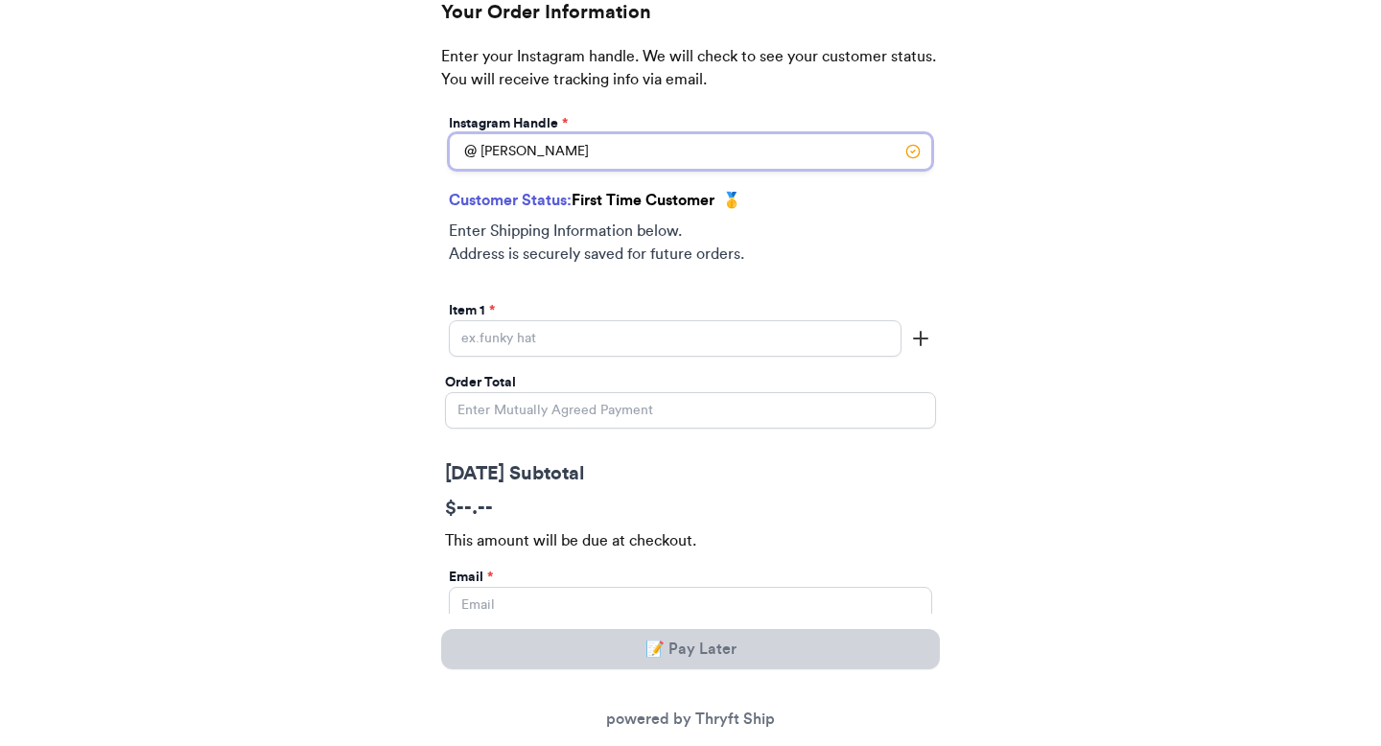
type input "[PERSON_NAME]"
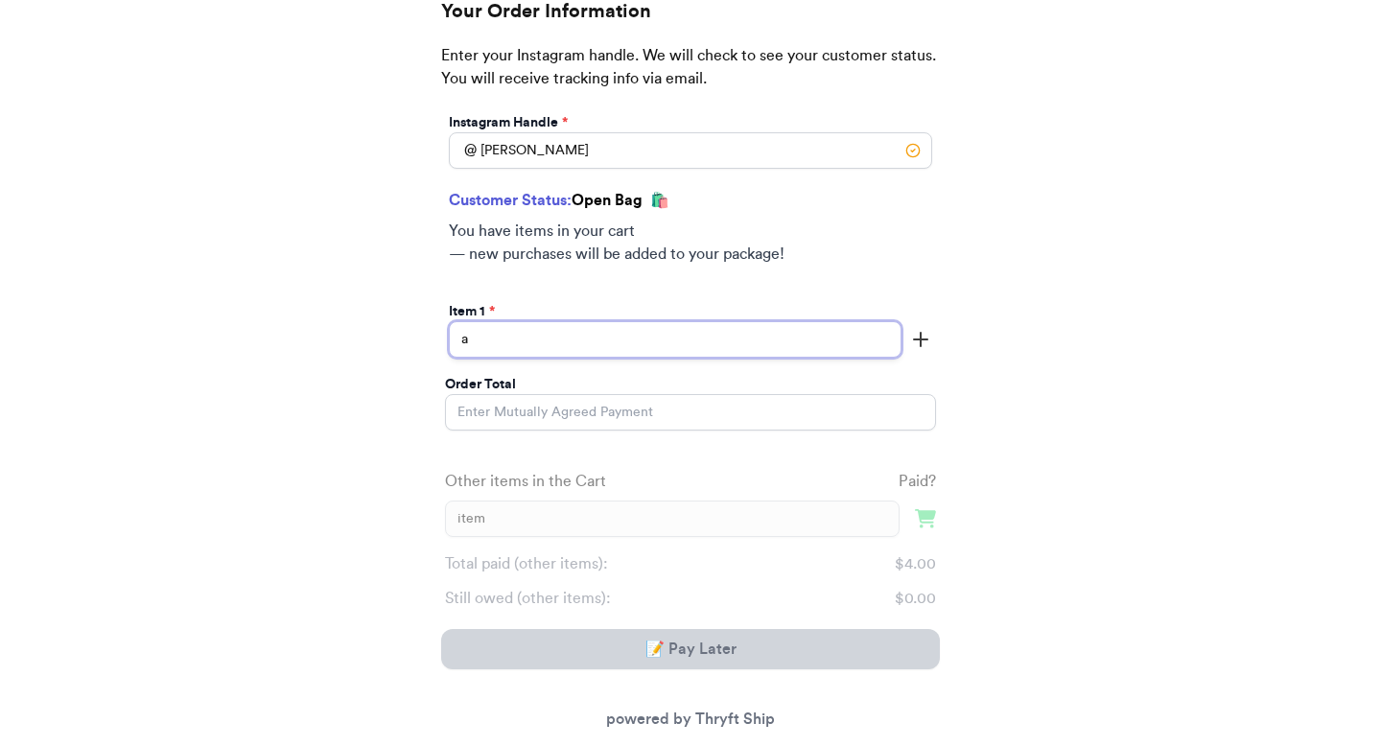
scroll to position [412, 0]
type input "add an item"
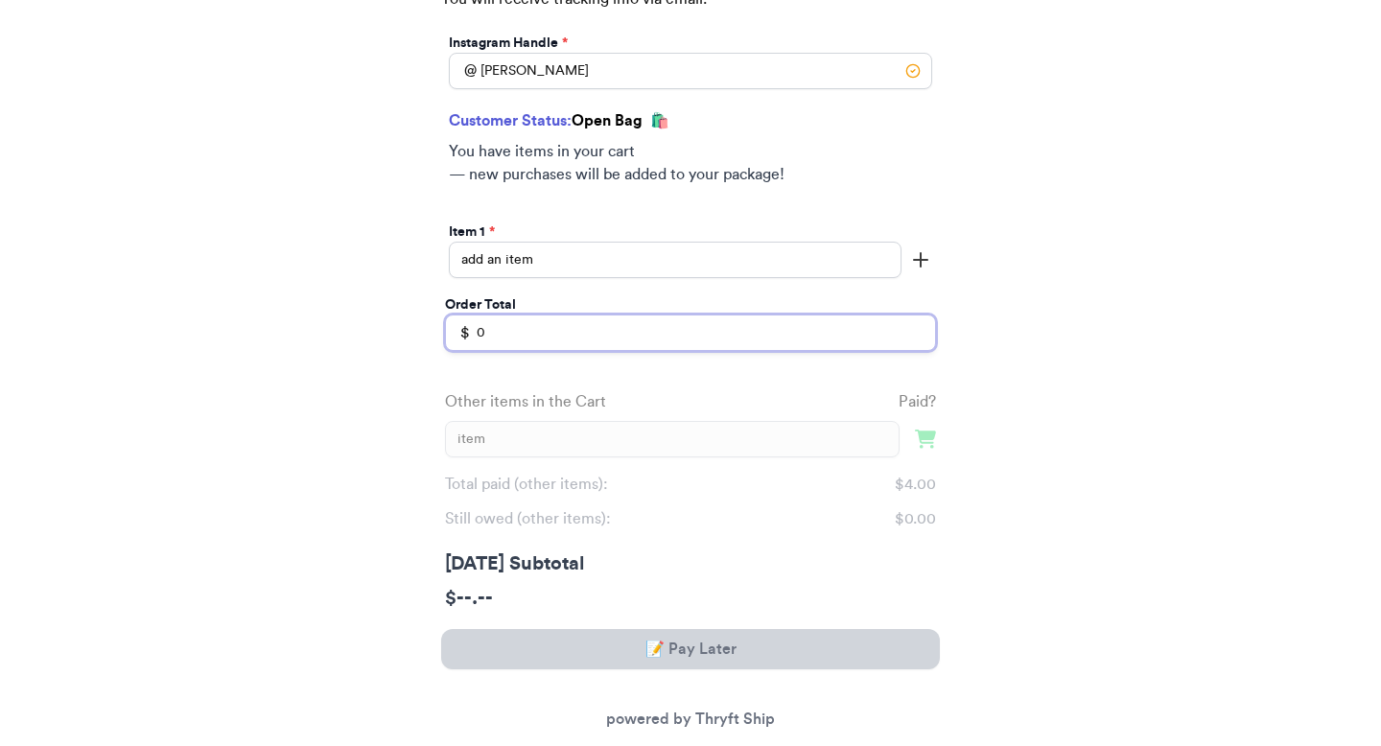
scroll to position [503, 0]
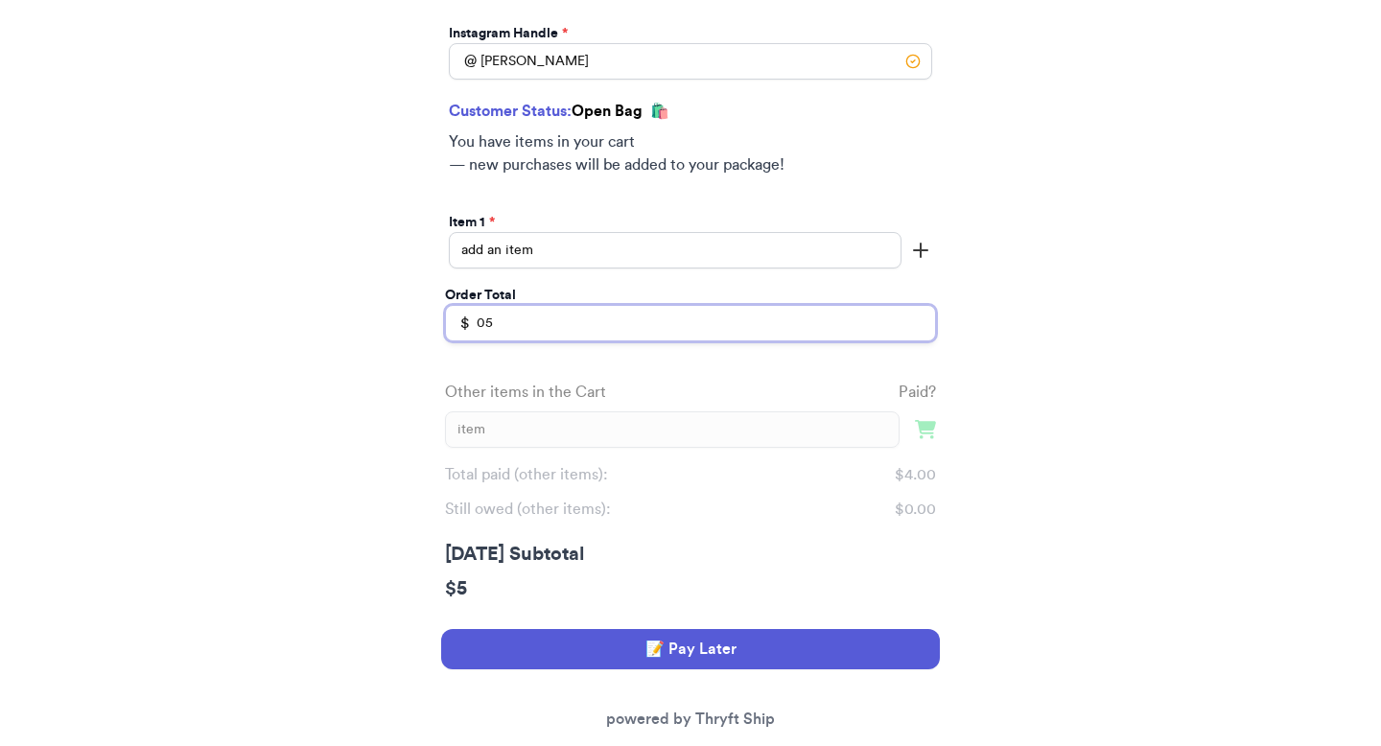
type input "0"
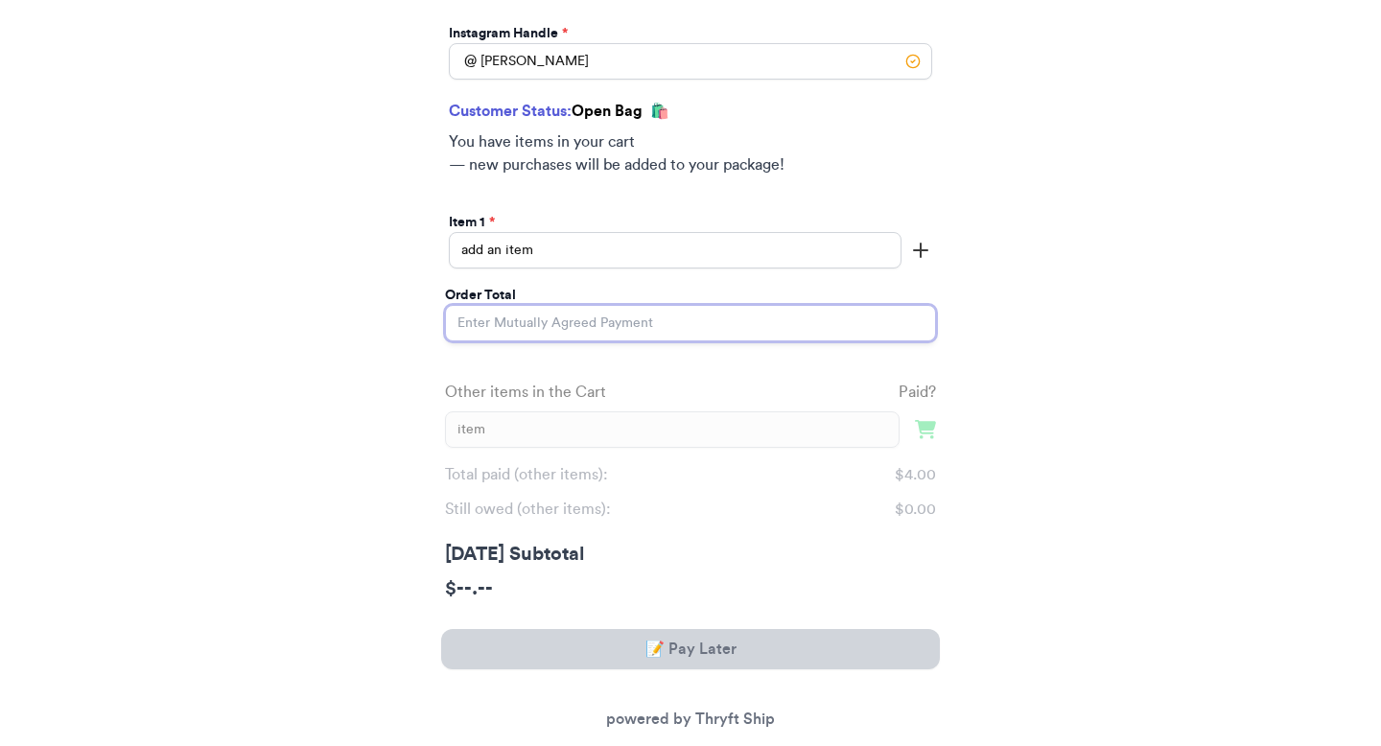
type input "5"
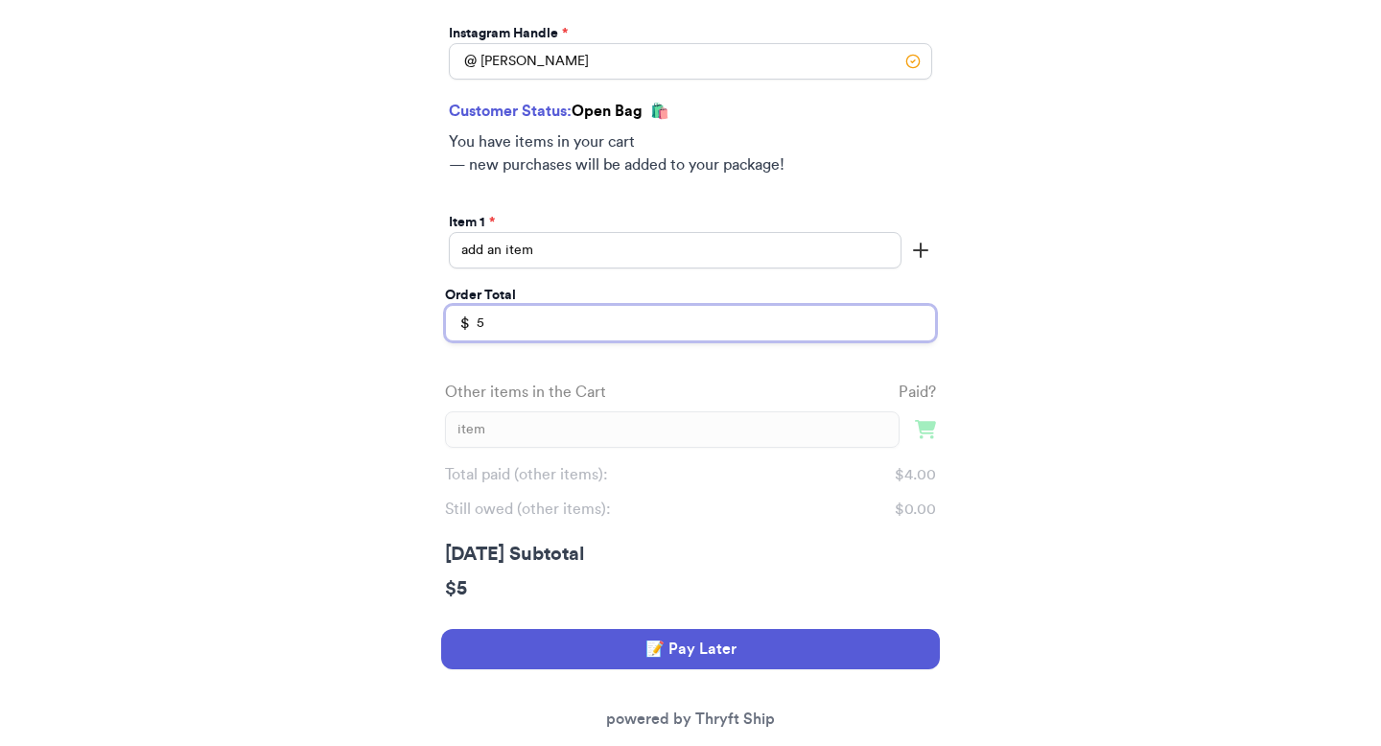
scroll to position [510, 0]
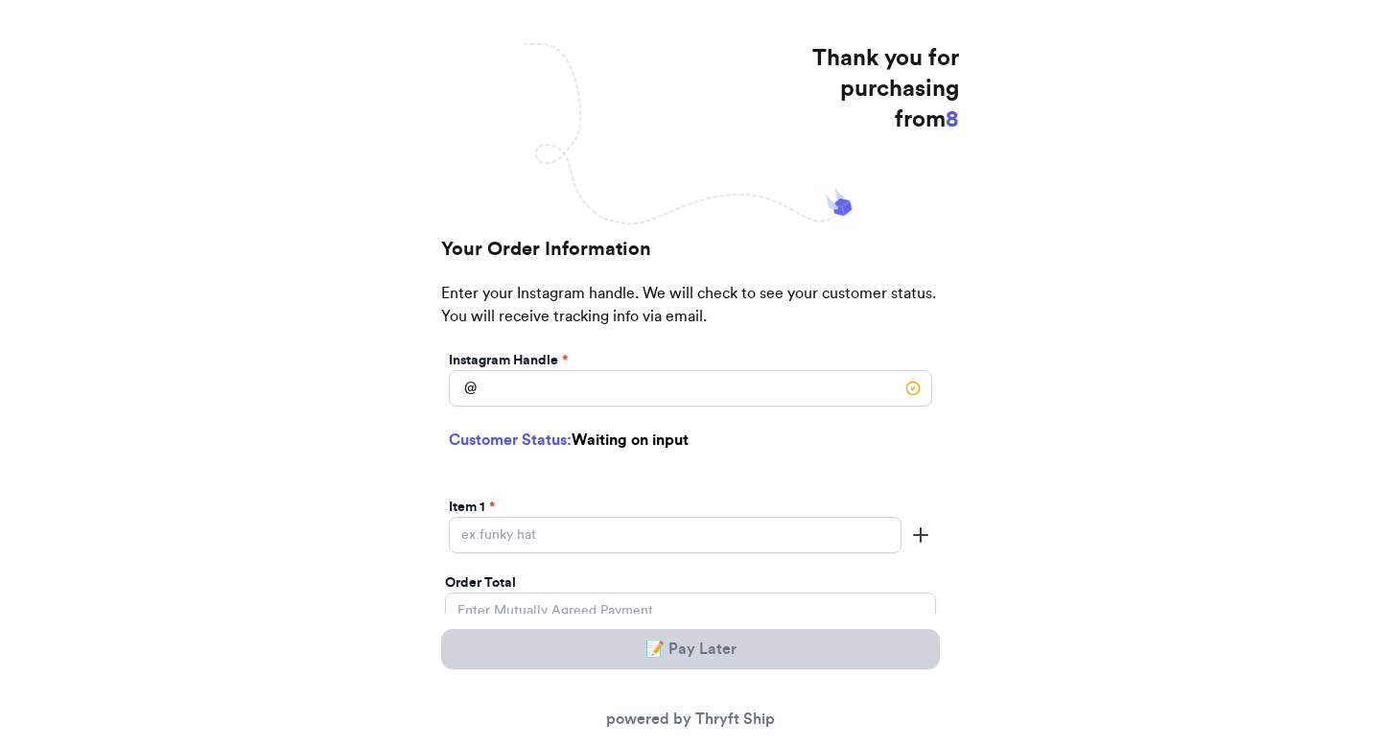
scroll to position [205, 0]
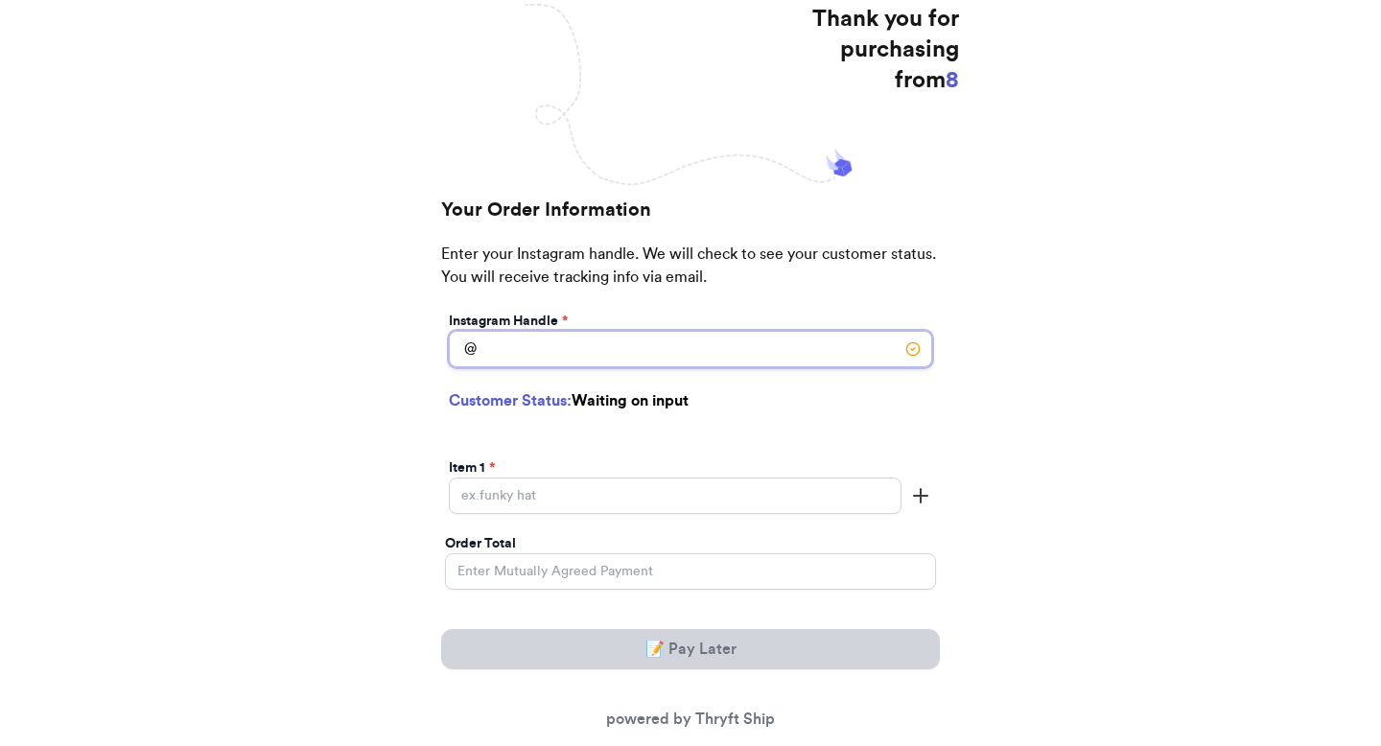
click at [535, 363] on input "[DATE] Subtotal" at bounding box center [690, 349] width 483 height 36
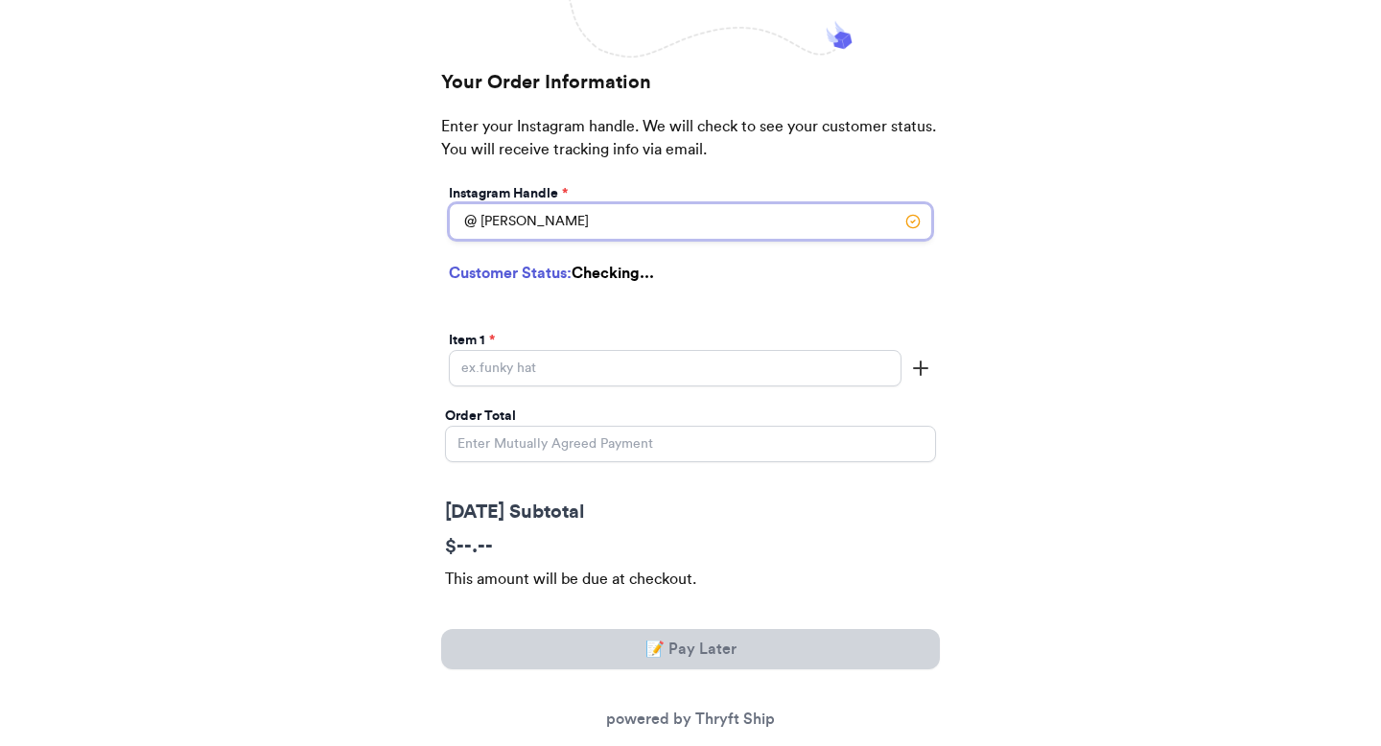
type input "[PERSON_NAME]"
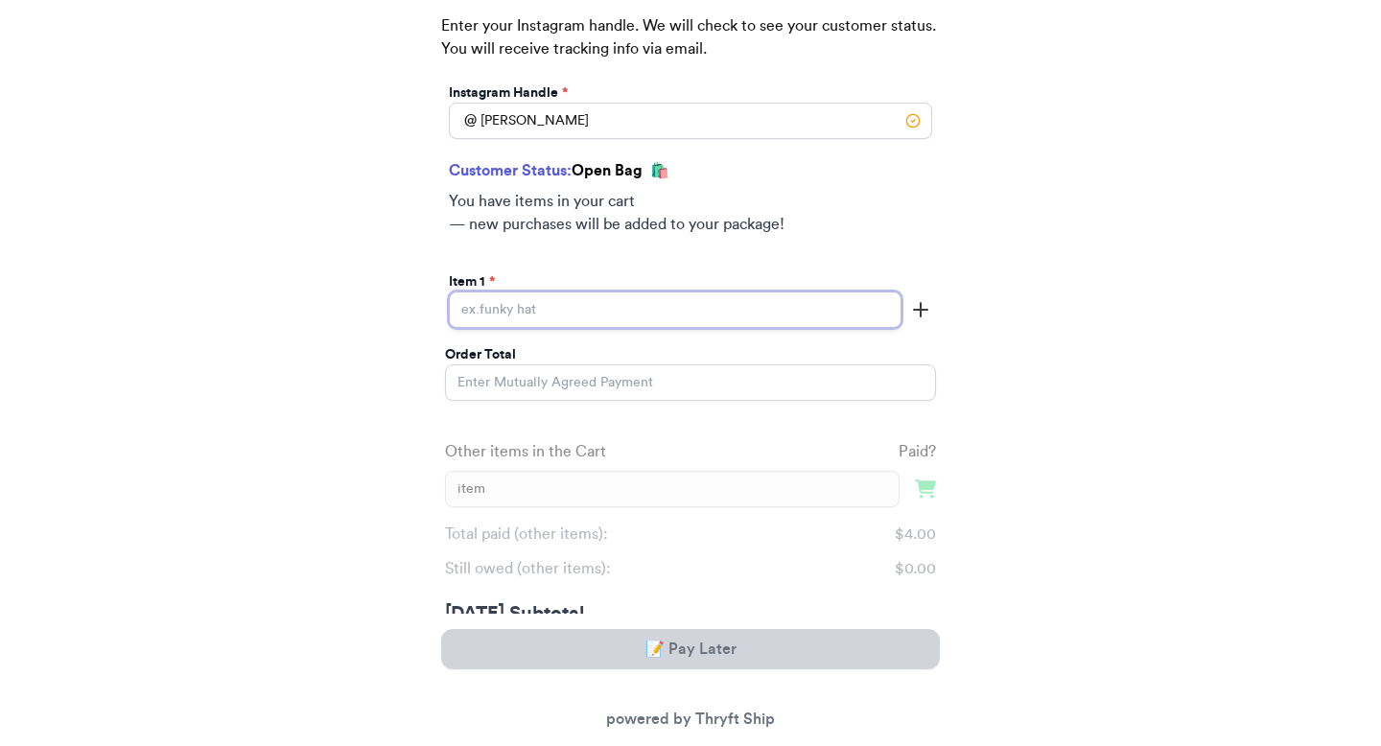
scroll to position [456, 0]
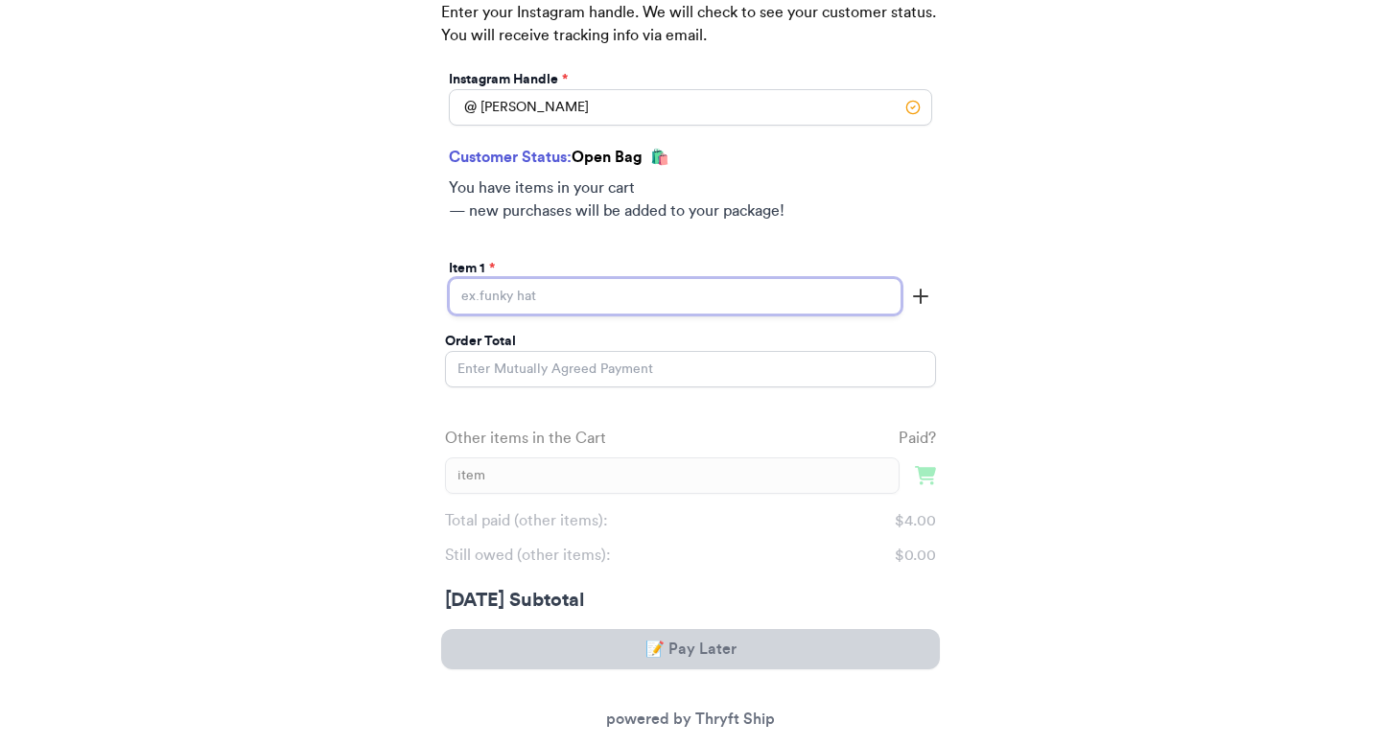
type input "5"
type input "item 2"
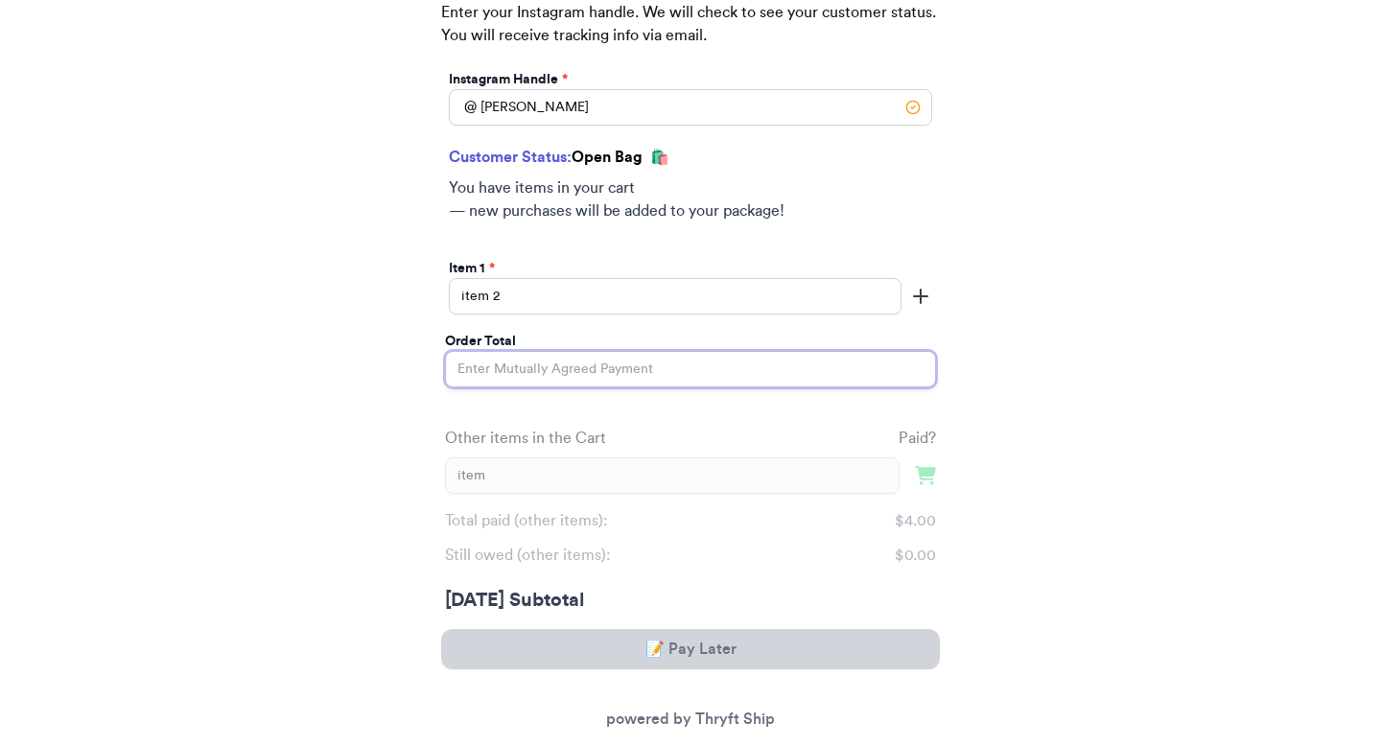
click at [598, 361] on input "Order Total" at bounding box center [690, 369] width 491 height 36
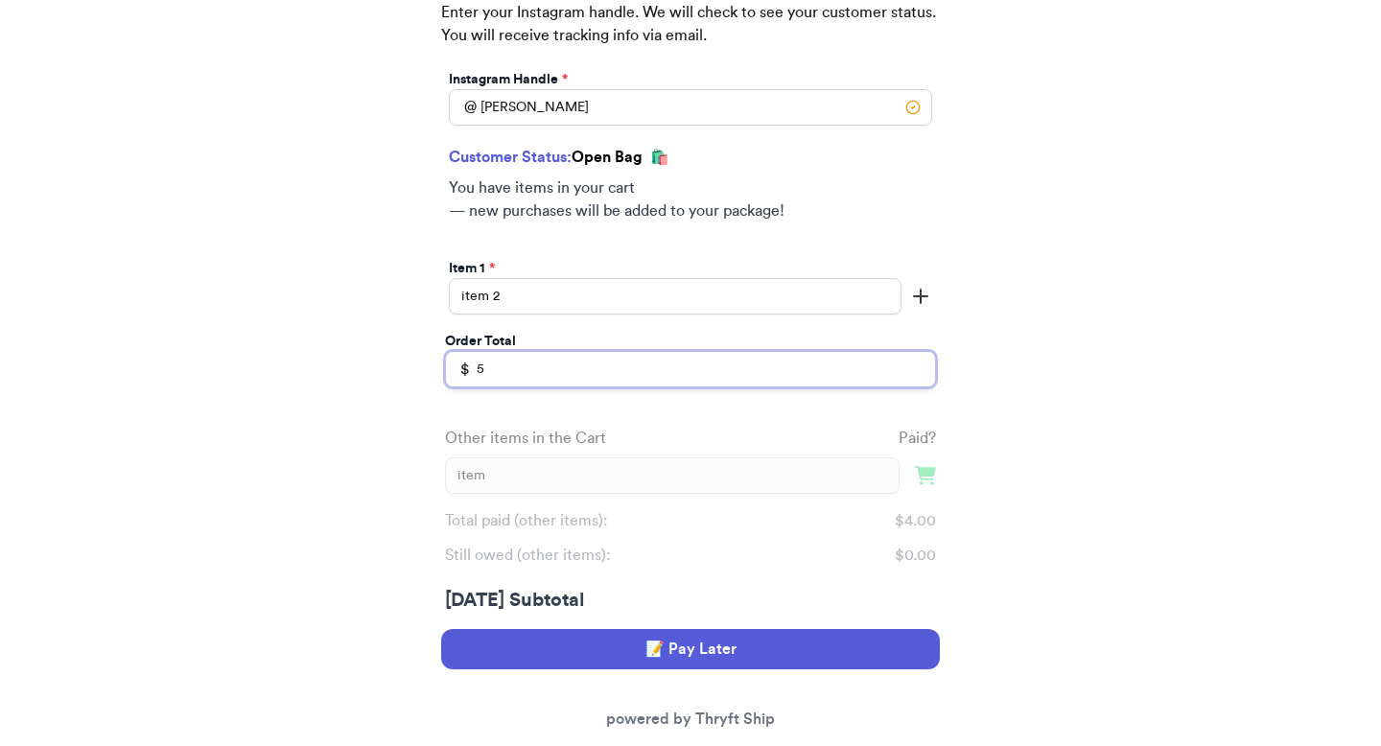
type input "5"
click at [580, 424] on div "Other items in the Cart Paid? item Total paid (other items): $ 4.00 Still owed …" at bounding box center [690, 486] width 491 height 172
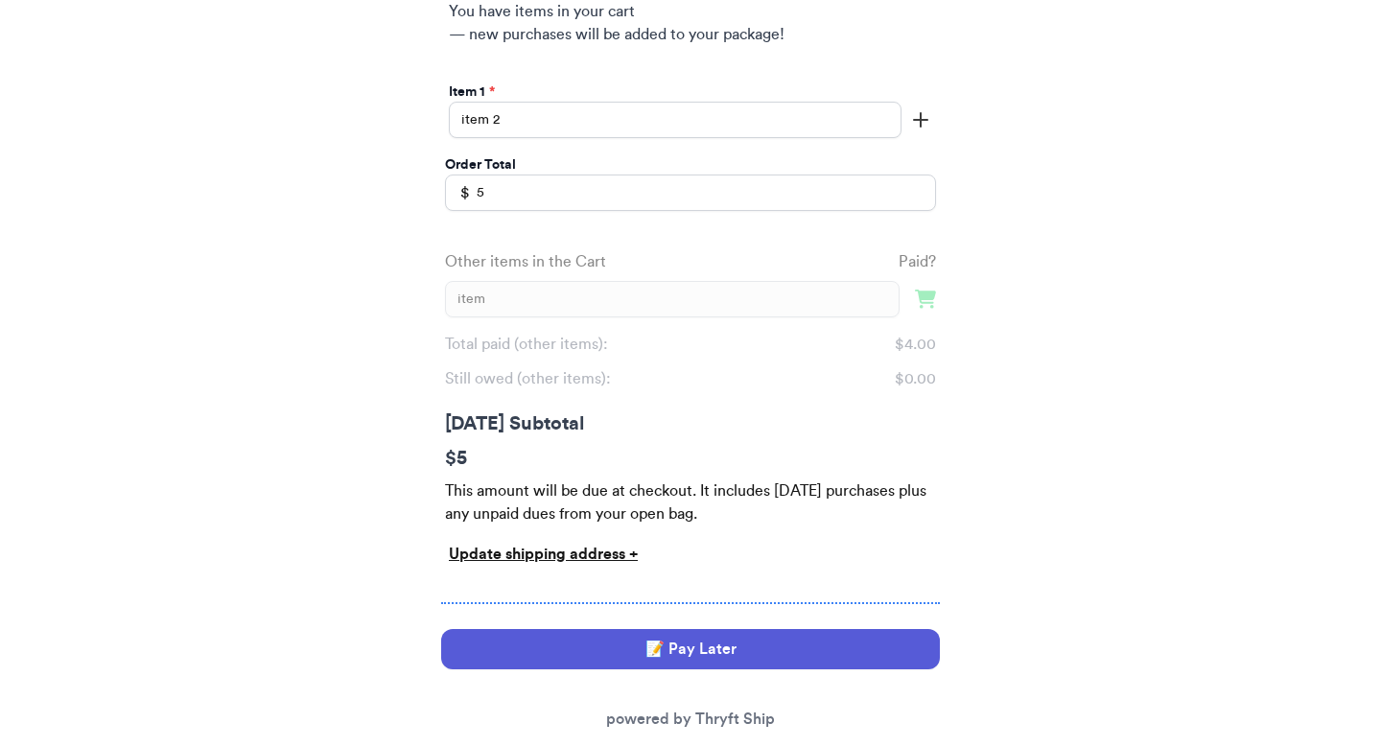
scroll to position [648, 0]
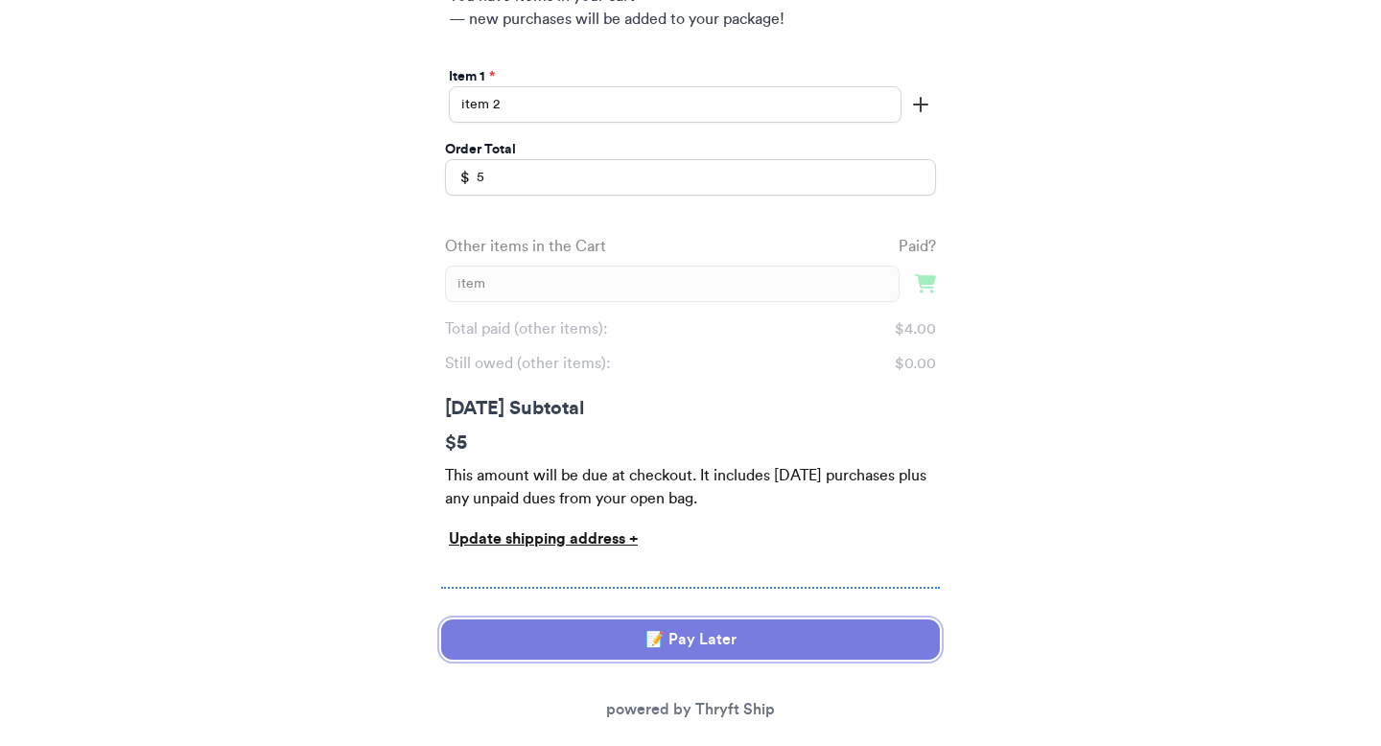
click at [565, 630] on button "📝 Pay Later" at bounding box center [690, 640] width 499 height 40
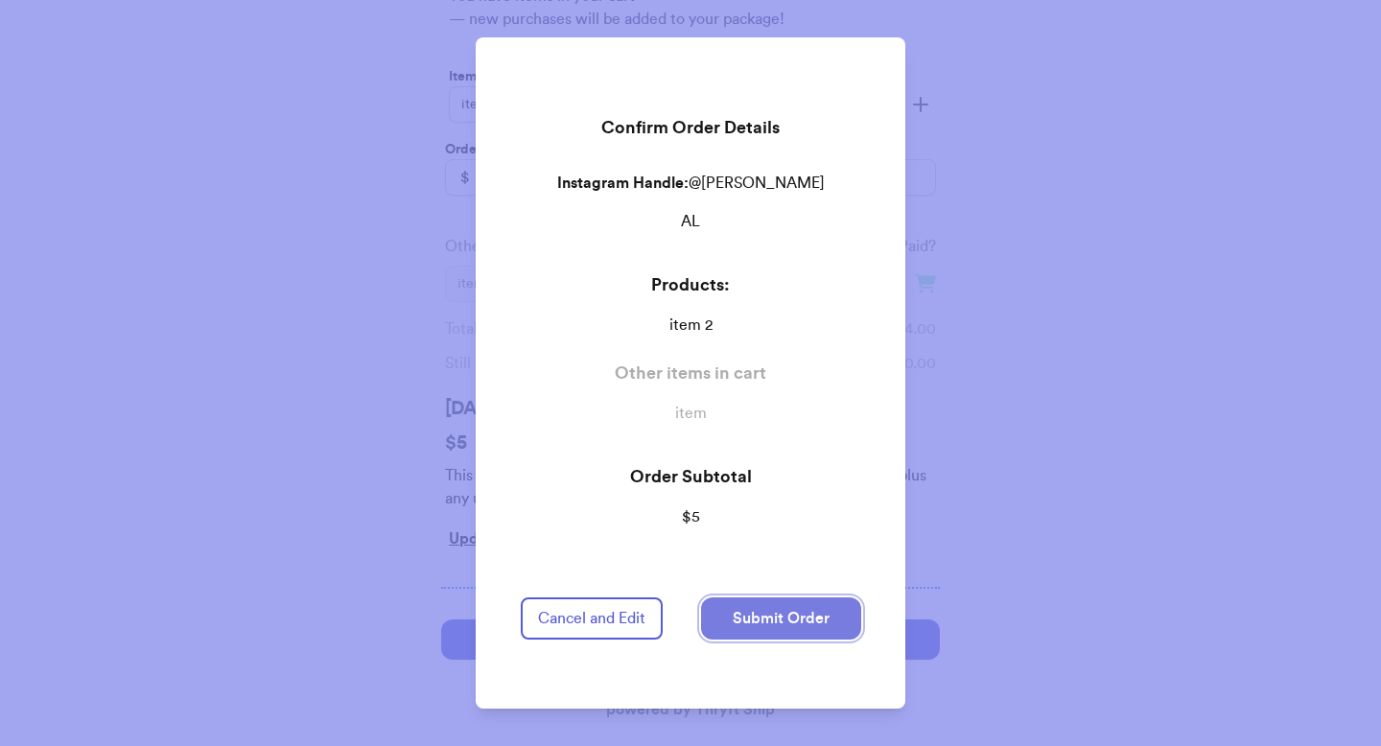
click at [788, 598] on button "Submit Order" at bounding box center [781, 618] width 160 height 42
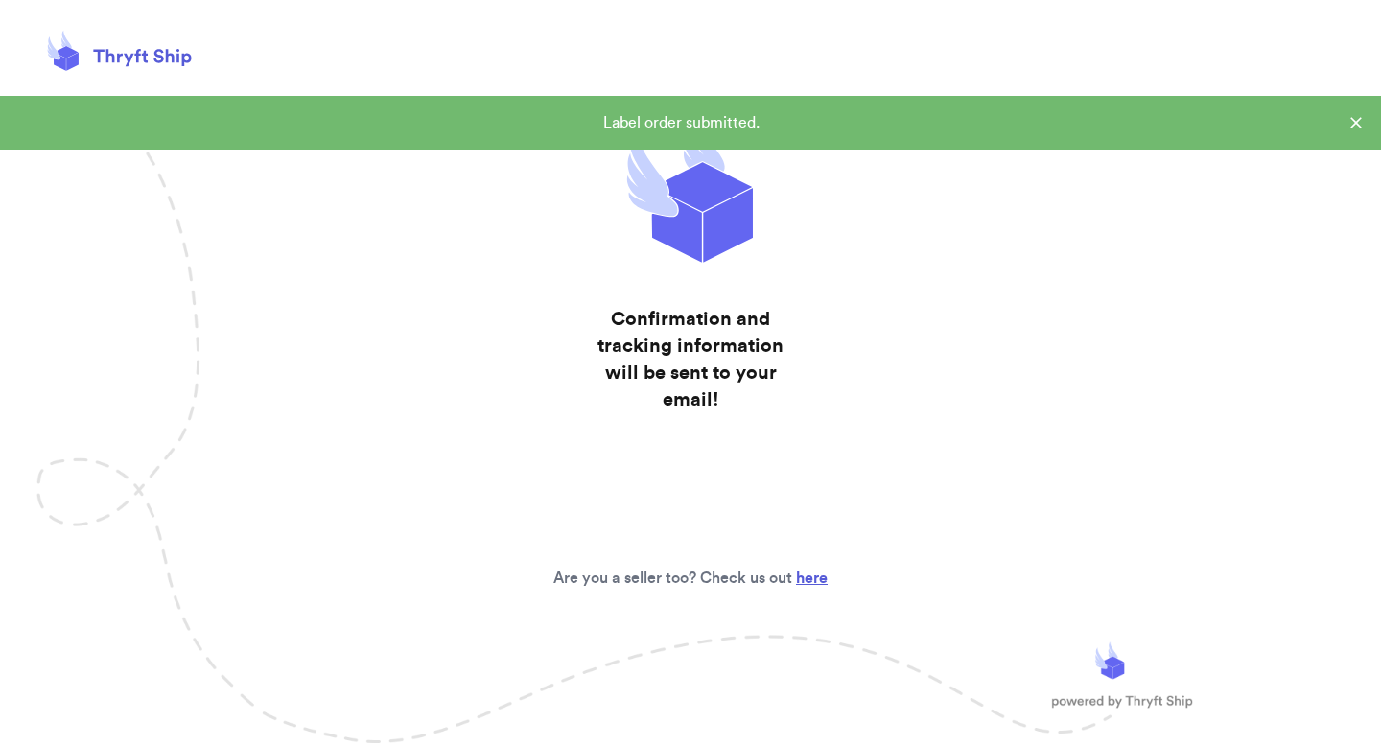
click at [1354, 113] on icon at bounding box center [1355, 122] width 19 height 19
